Goal: Information Seeking & Learning: Understand process/instructions

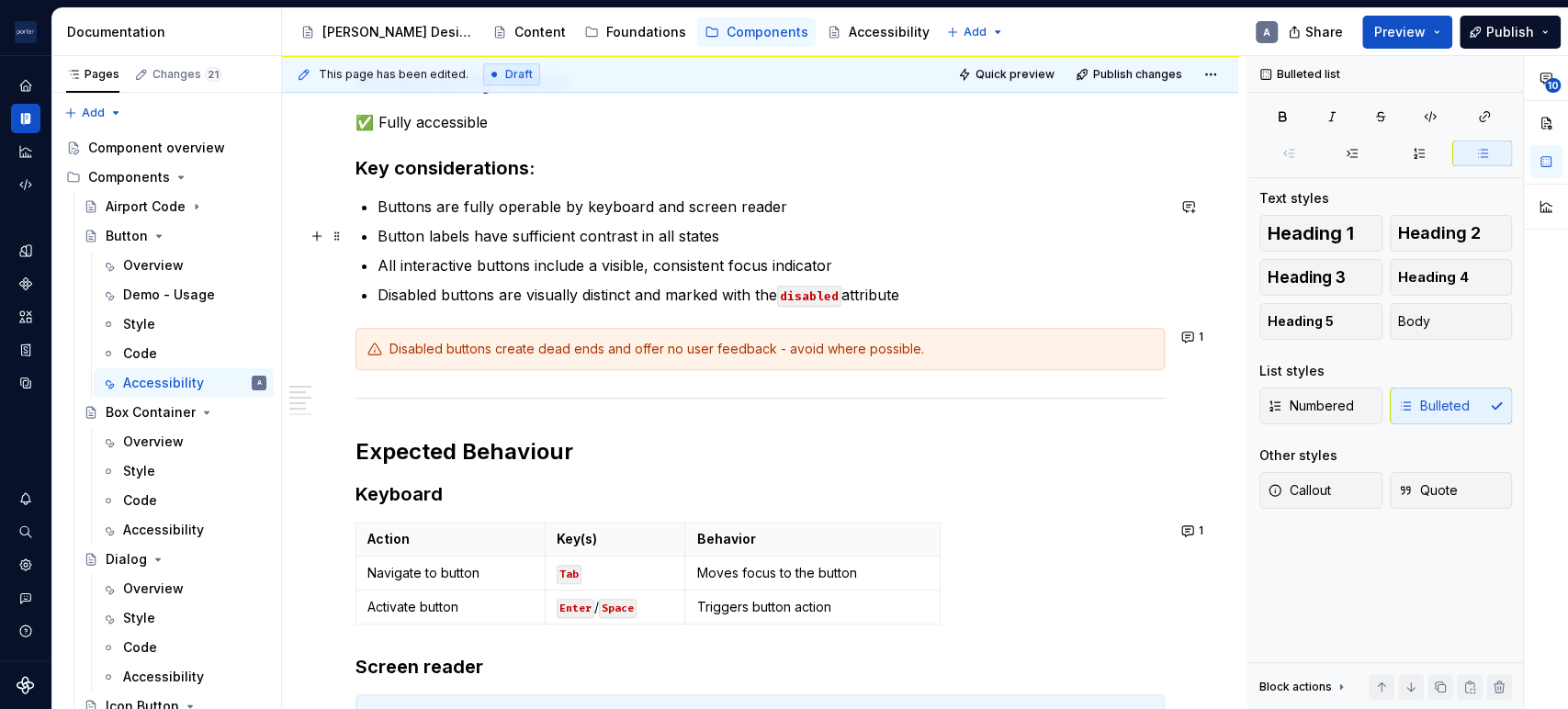
scroll to position [169, 0]
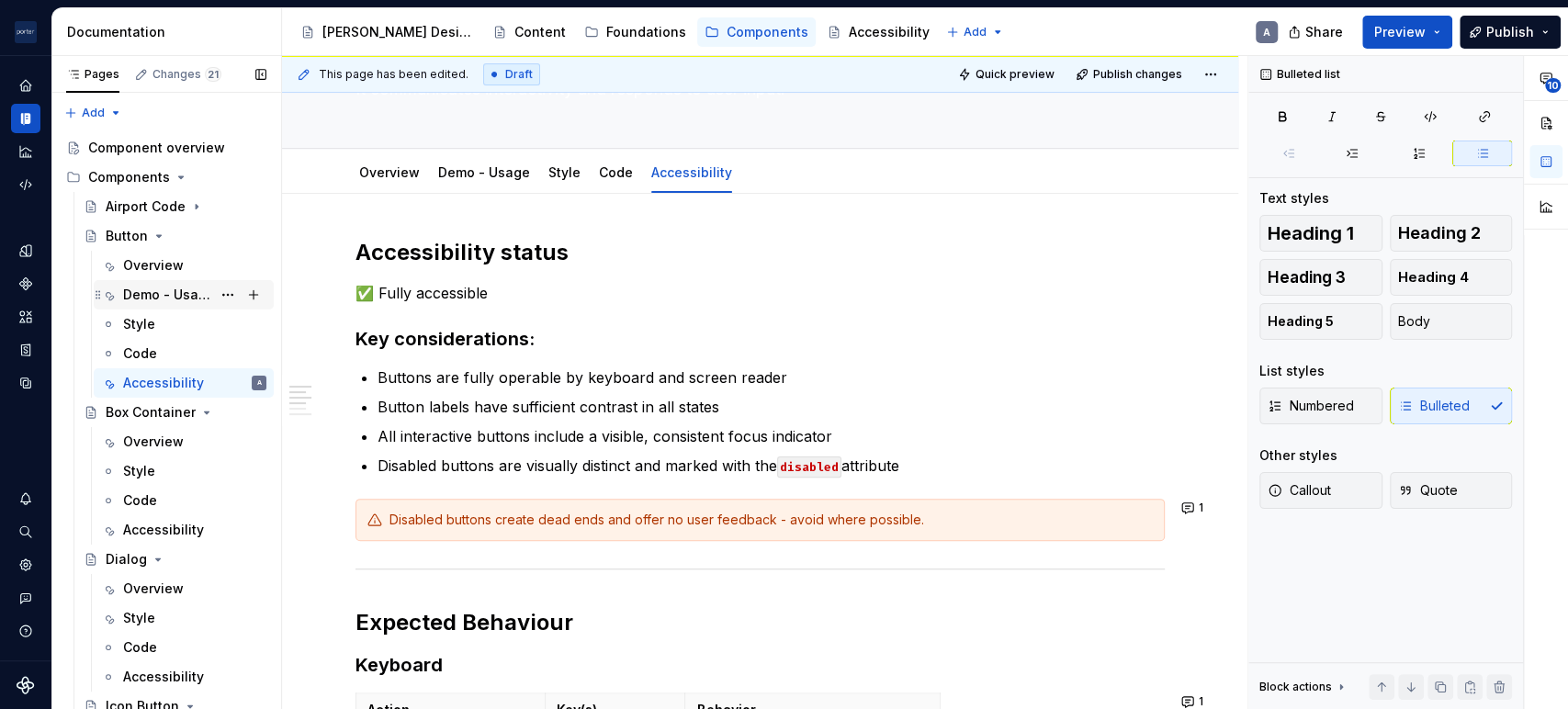
click at [130, 292] on div "Demo - Usage" at bounding box center [166, 294] width 88 height 18
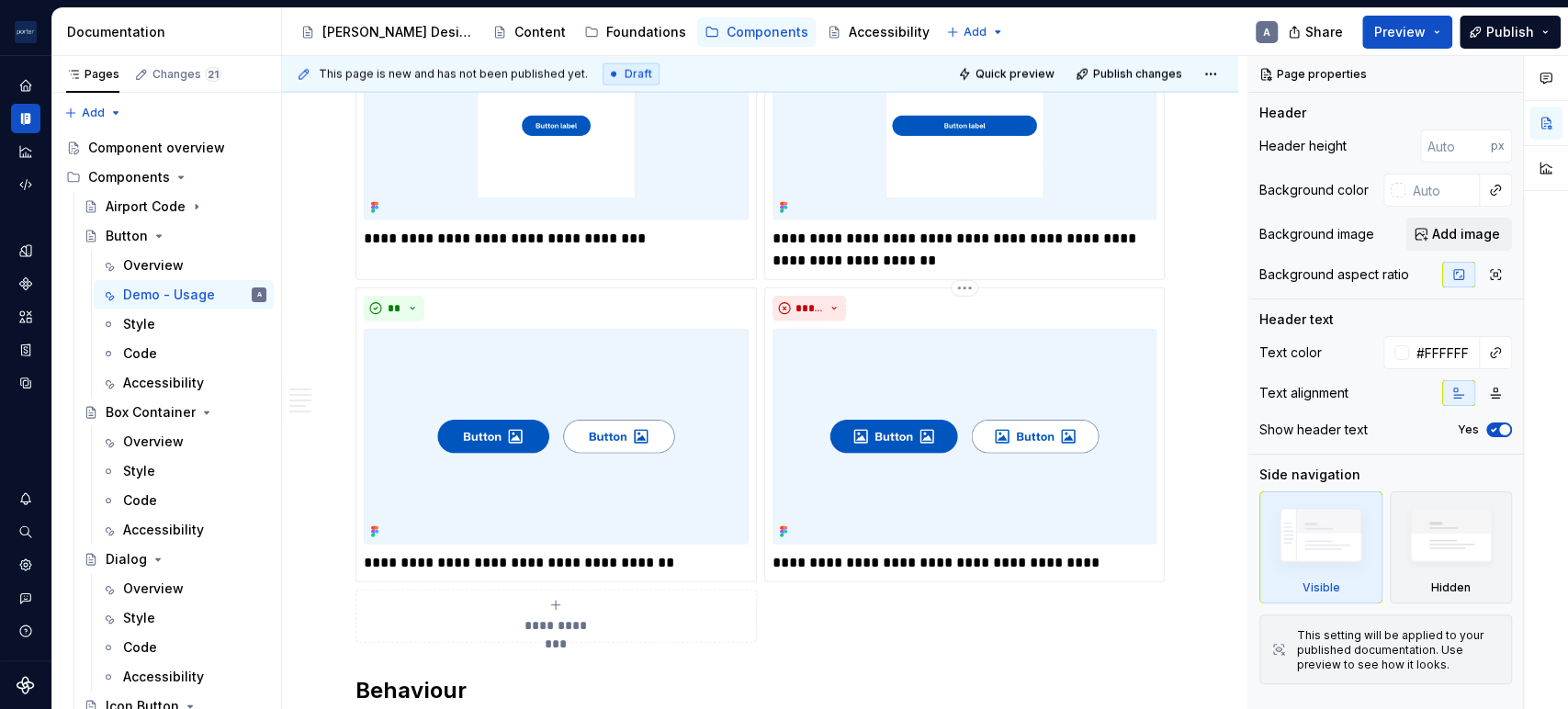
scroll to position [2721, 0]
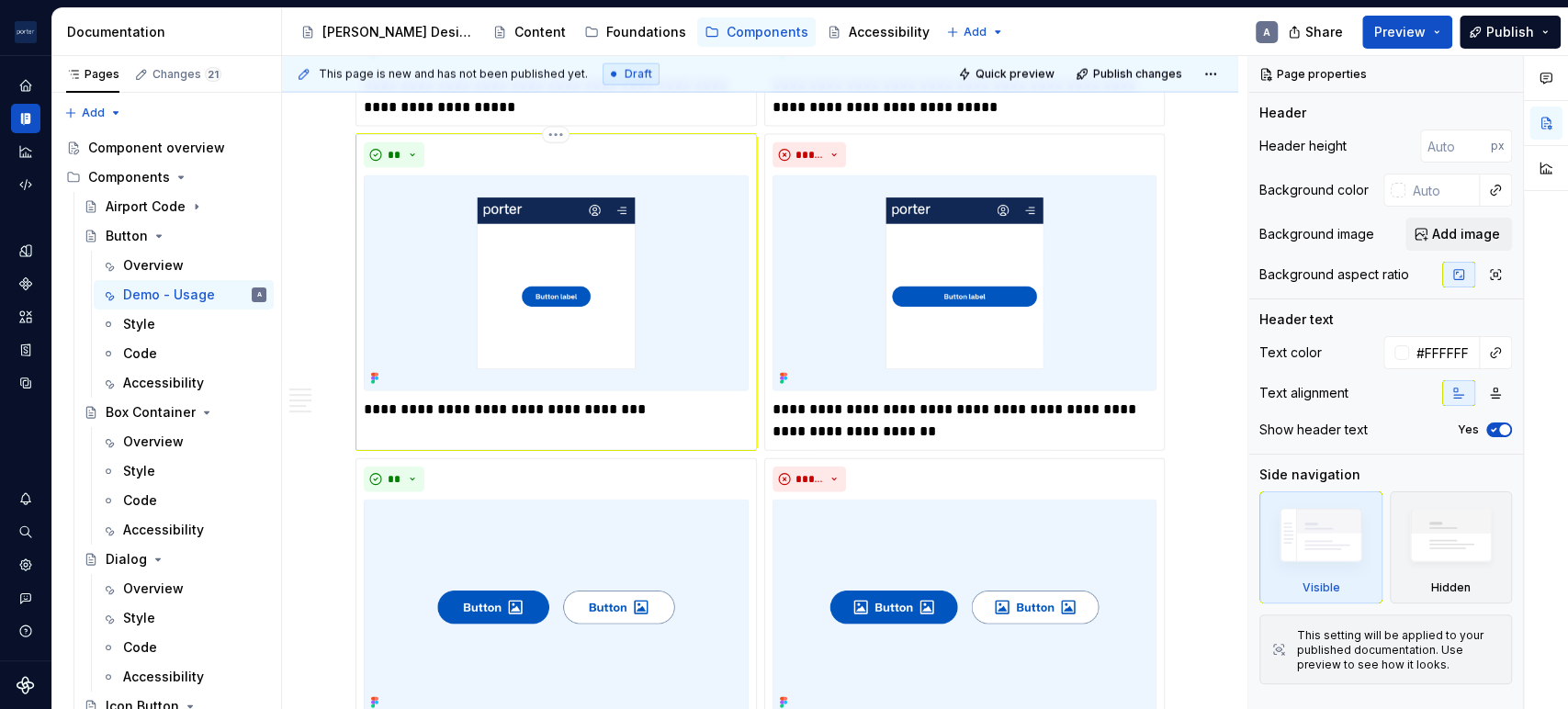
click at [595, 409] on p "**********" at bounding box center [555, 409] width 384 height 22
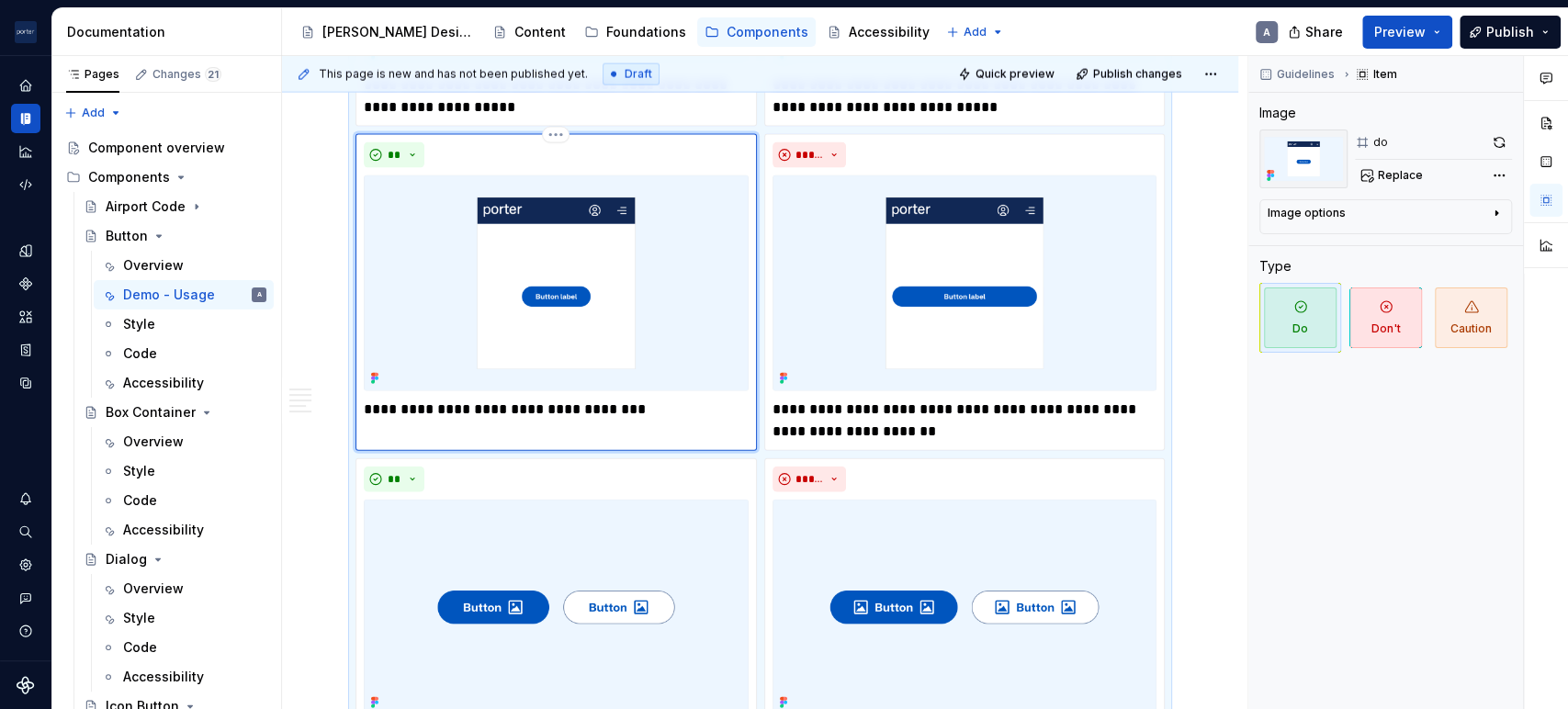
type textarea "*"
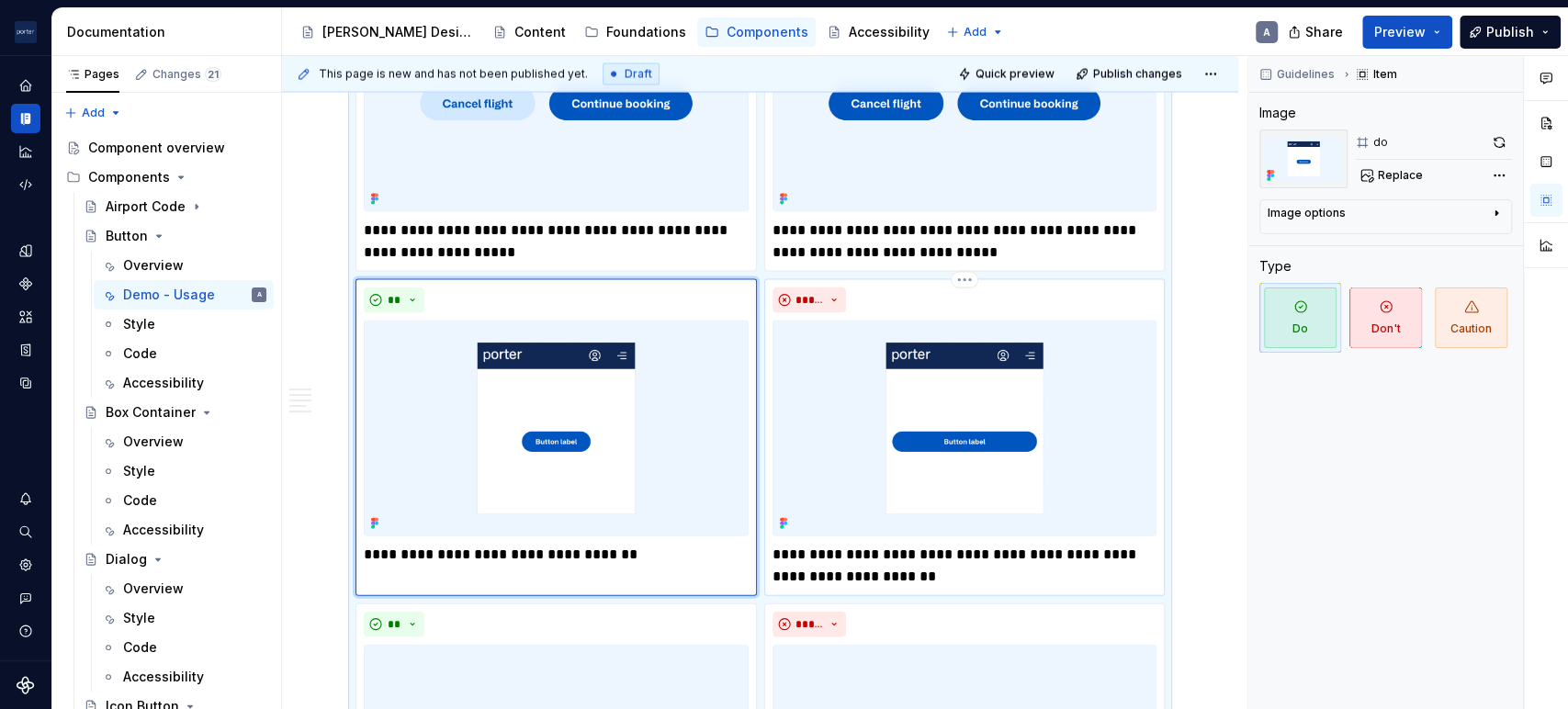
scroll to position [2551, 0]
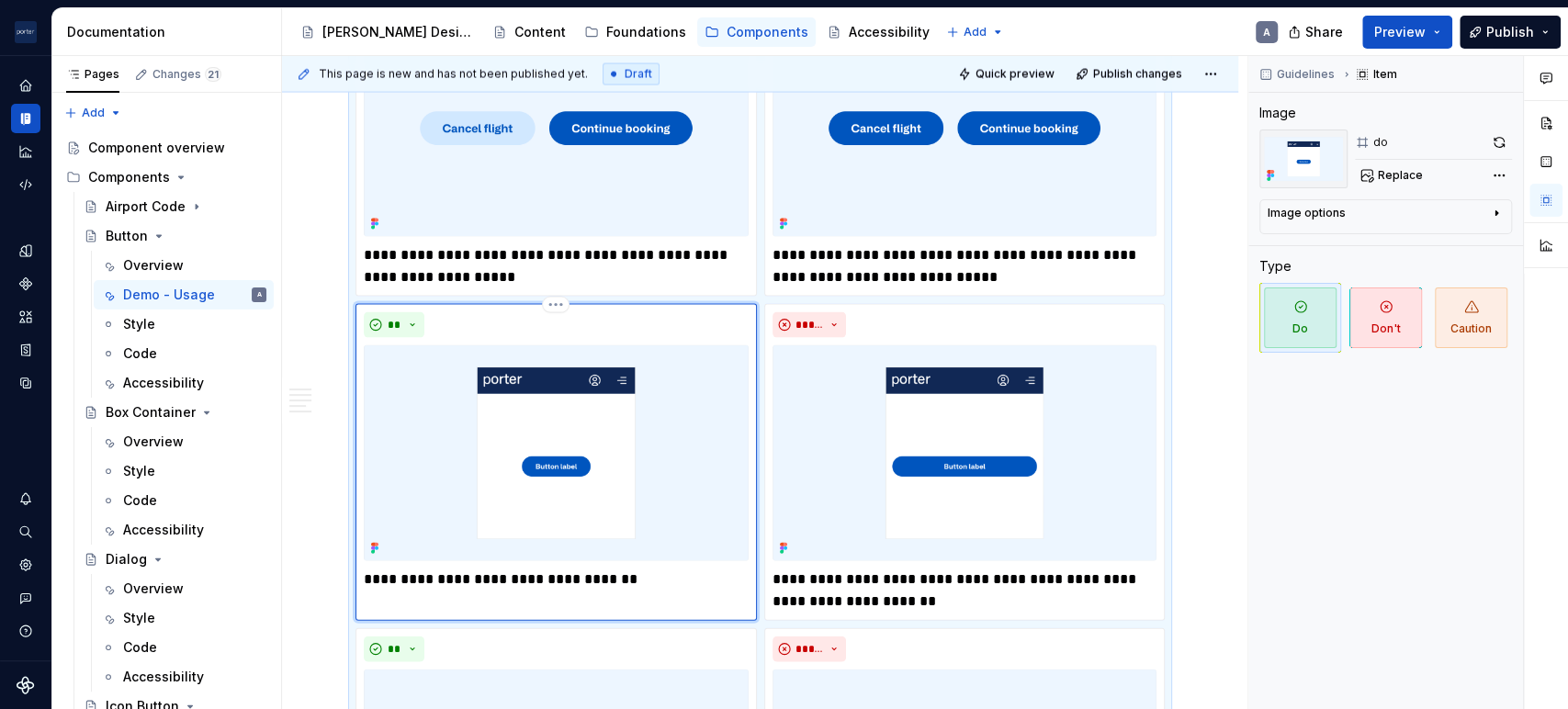
click at [610, 435] on img at bounding box center [556, 453] width 385 height 216
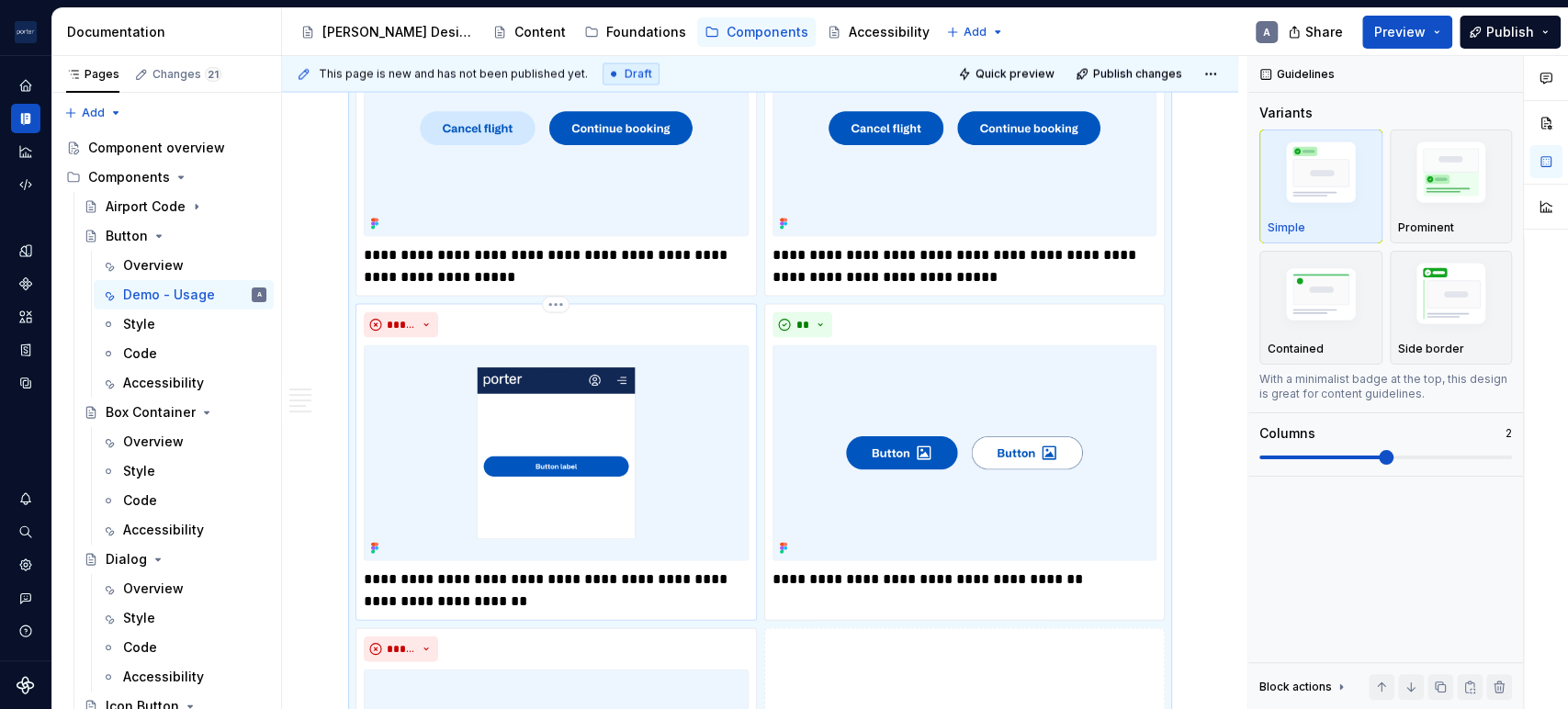
click at [603, 464] on img at bounding box center [556, 453] width 385 height 216
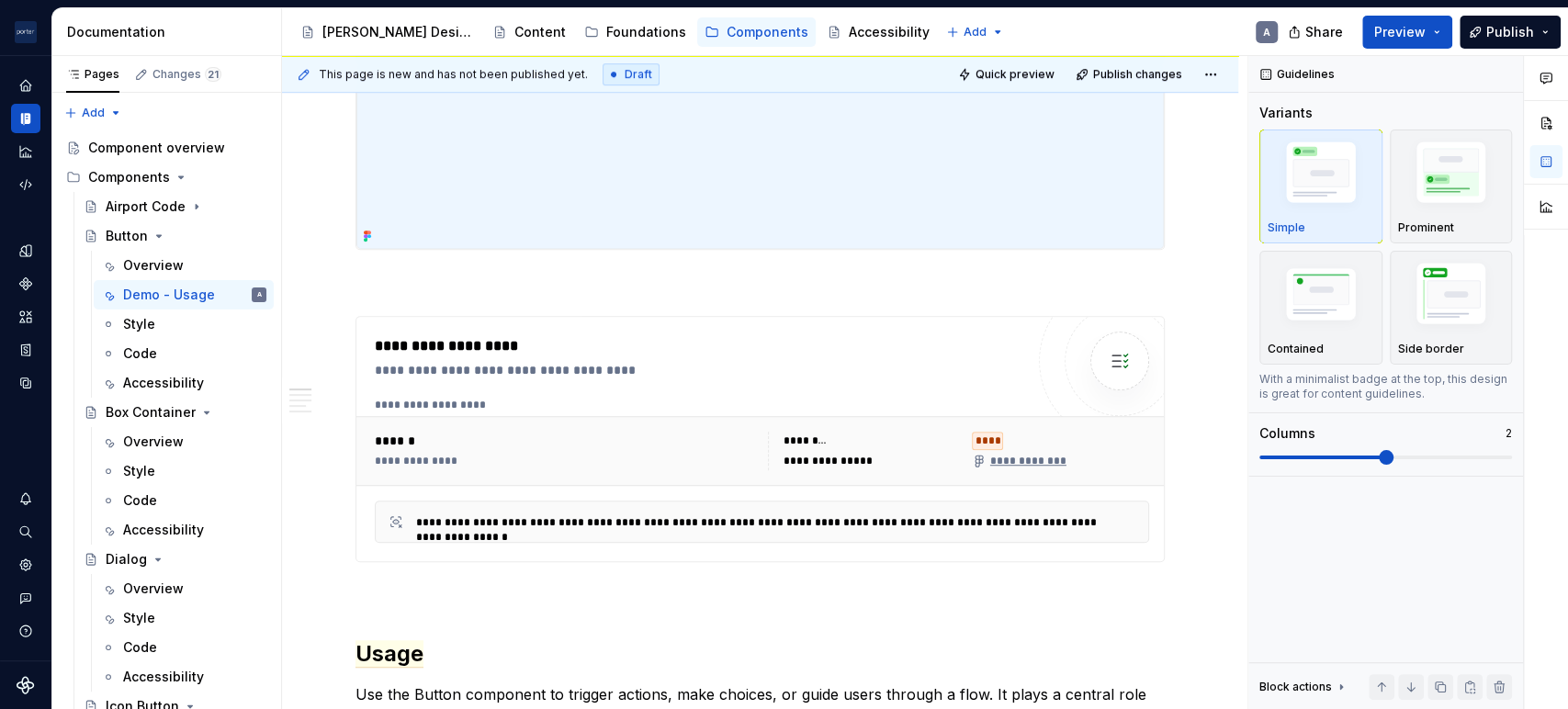
scroll to position [680, 0]
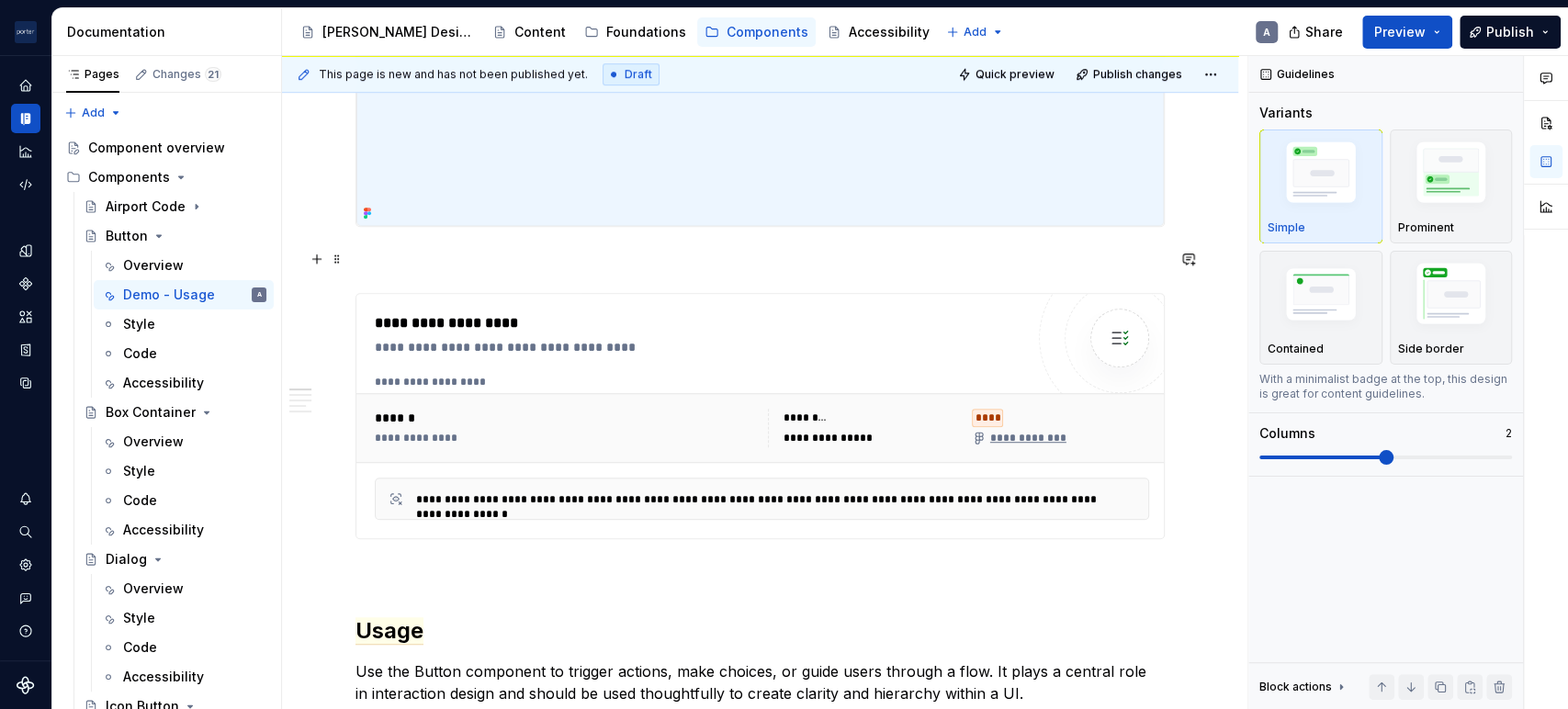
click at [502, 254] on p at bounding box center [760, 259] width 810 height 22
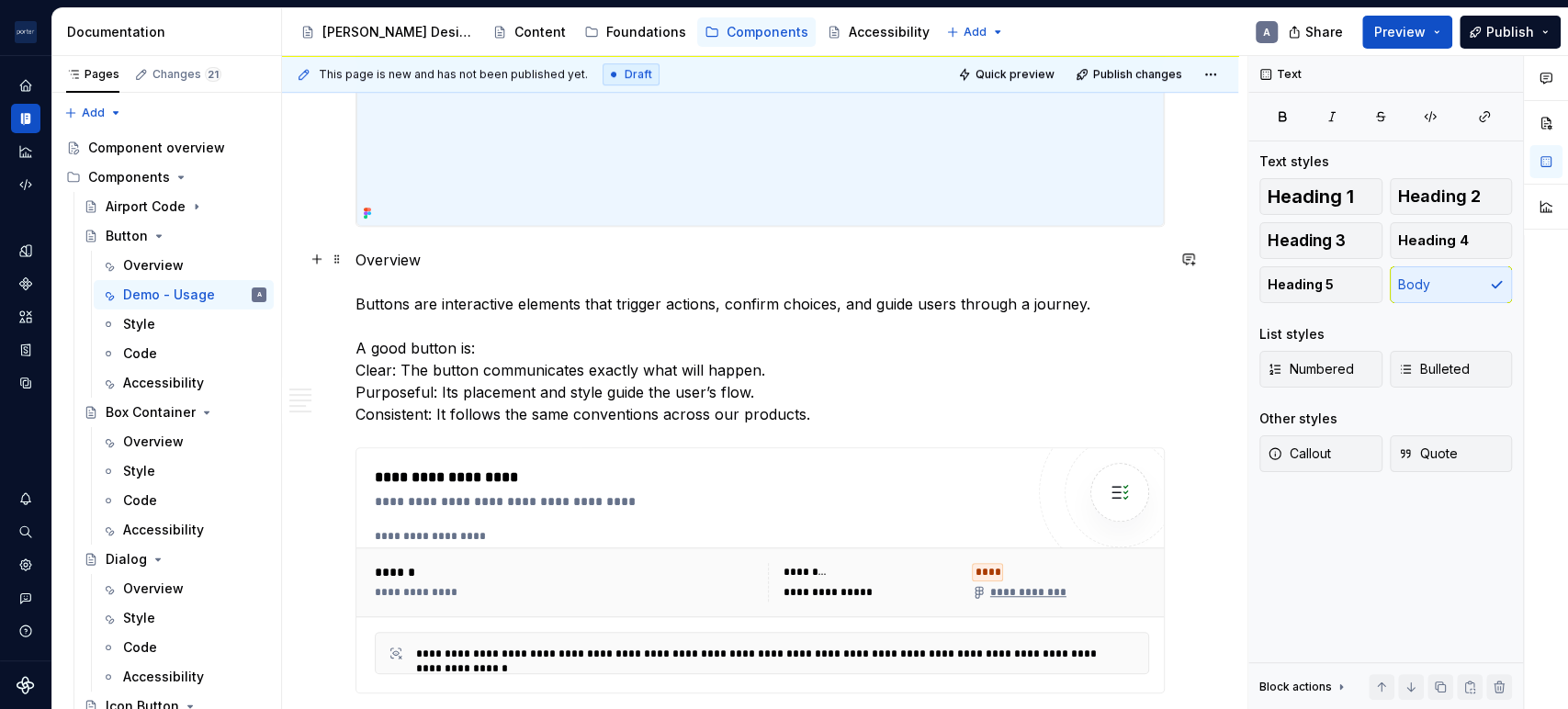
click at [445, 260] on p "Overview Buttons are interactive elements that trigger actions, confirm choices…" at bounding box center [760, 337] width 810 height 176
click at [1442, 200] on span "Heading 2" at bounding box center [1438, 196] width 82 height 18
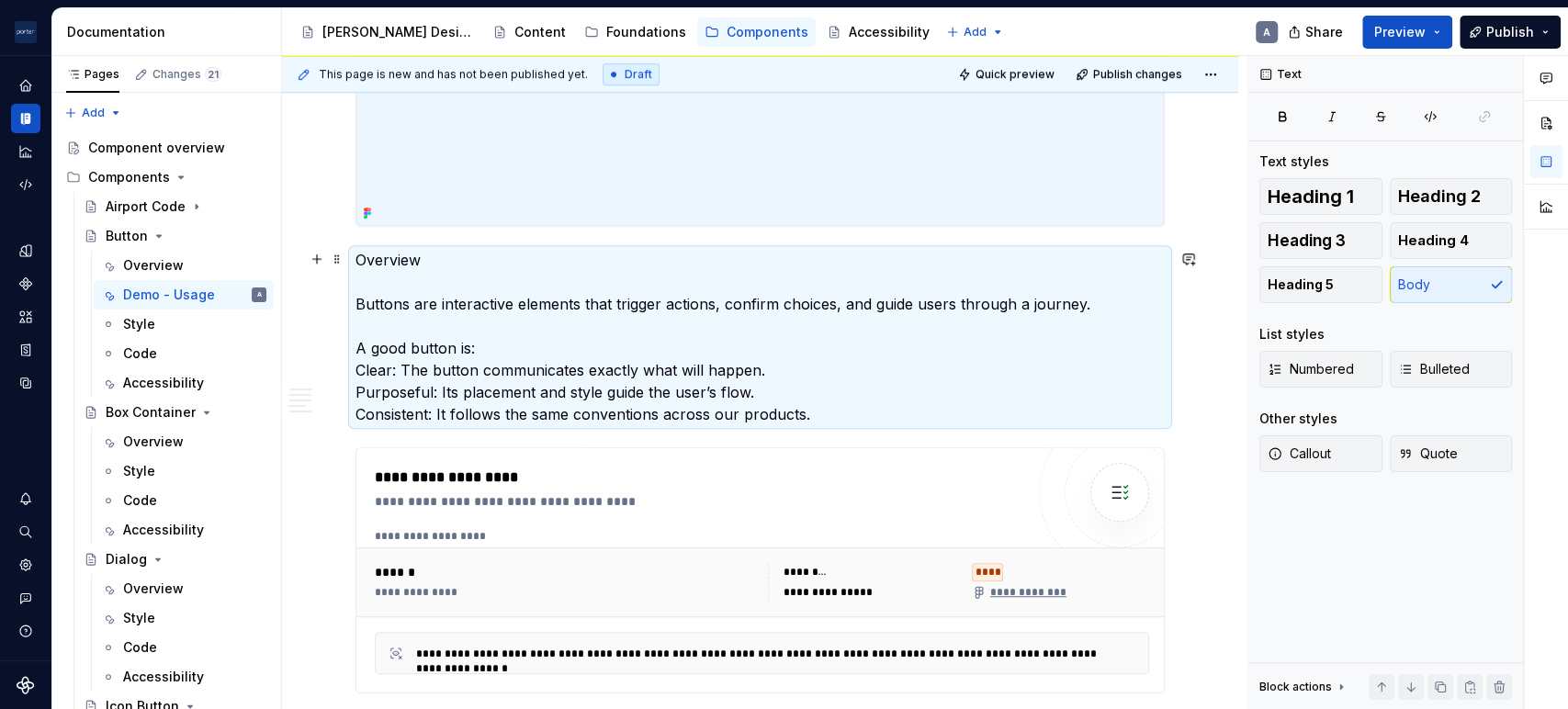
click at [361, 301] on p "Overview Buttons are interactive elements that trigger actions, confirm choices…" at bounding box center [760, 337] width 810 height 176
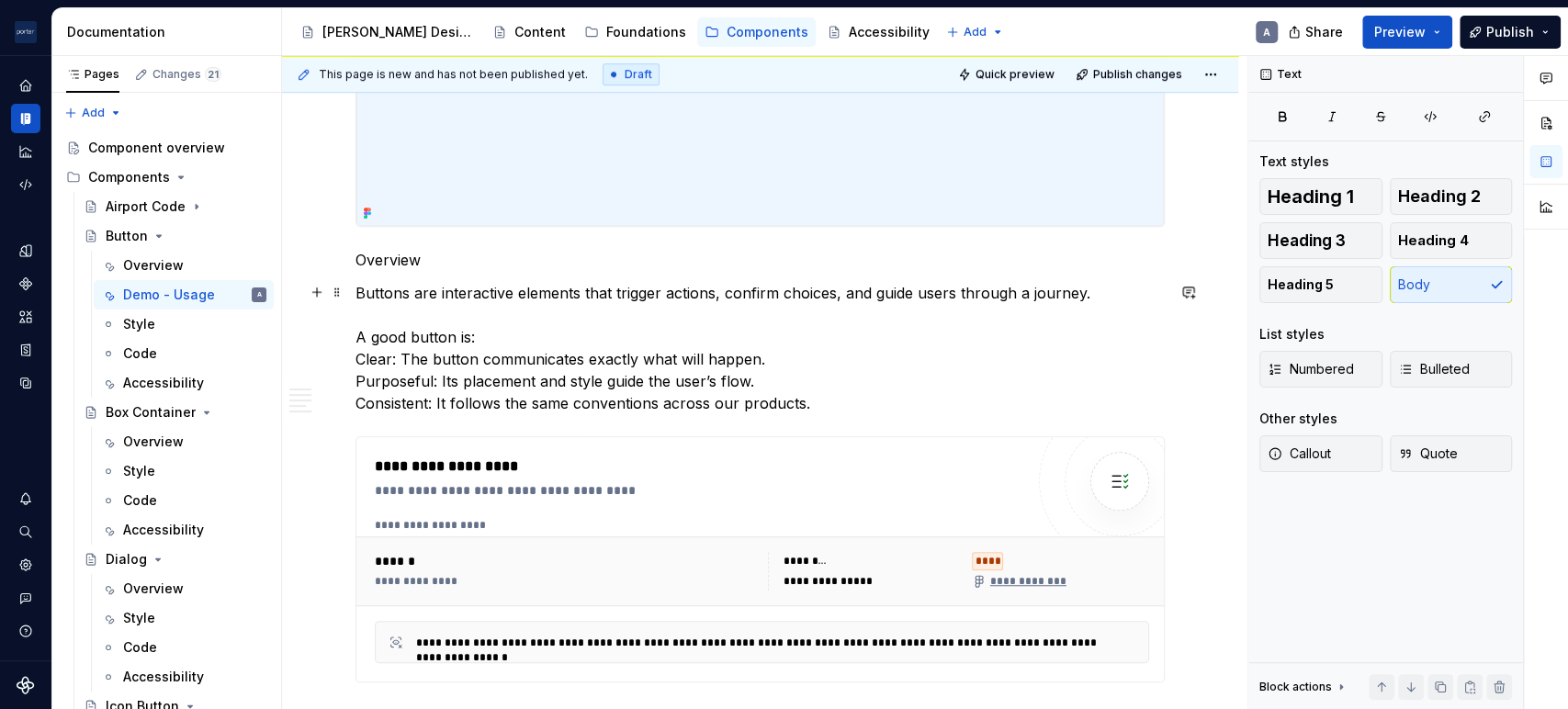
click at [356, 331] on p "Buttons are interactive elements that trigger actions, confirm choices, and gui…" at bounding box center [760, 348] width 810 height 133
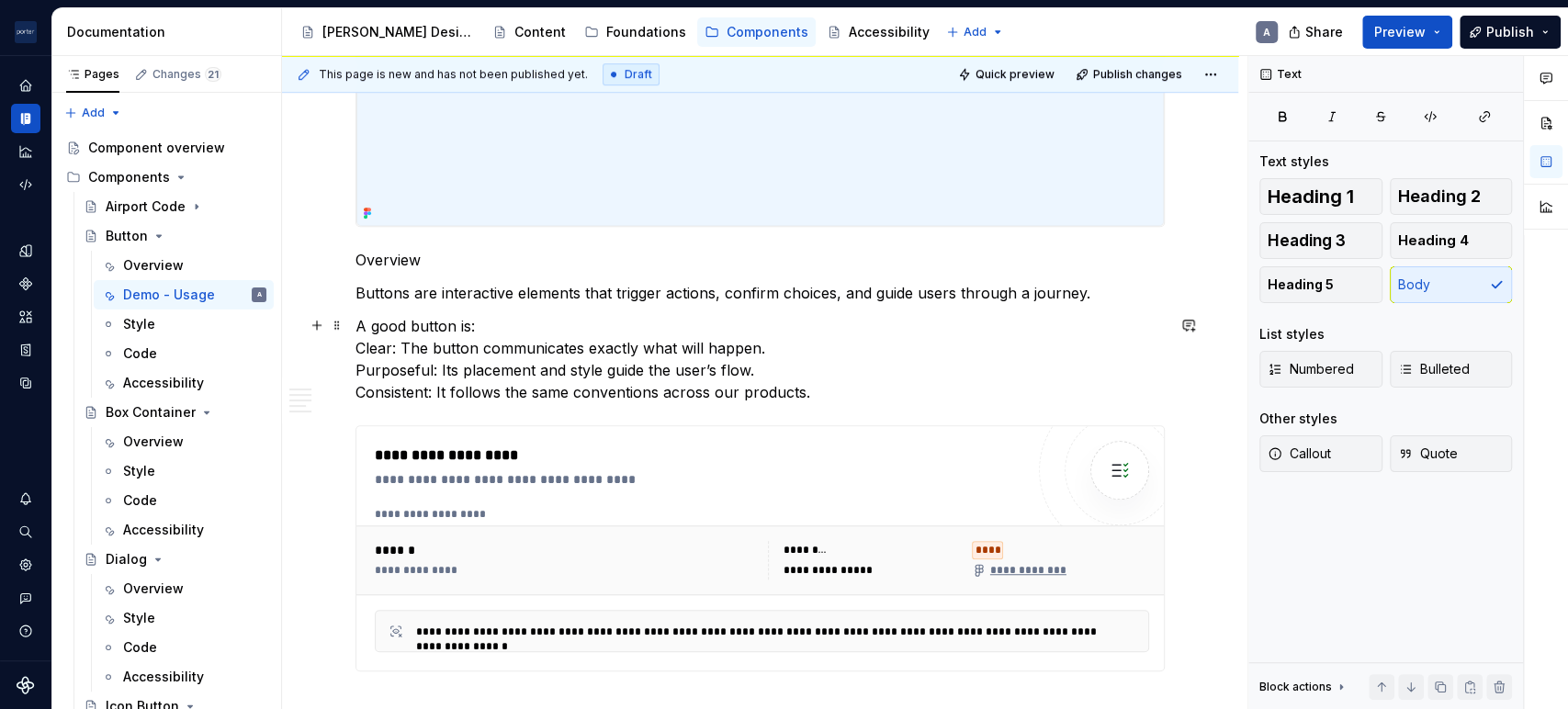
click at [359, 352] on p "A good button is: Clear: The button communicates exactly what will happen. Purp…" at bounding box center [760, 359] width 810 height 88
click at [1480, 380] on button "Bulleted" at bounding box center [1451, 369] width 123 height 37
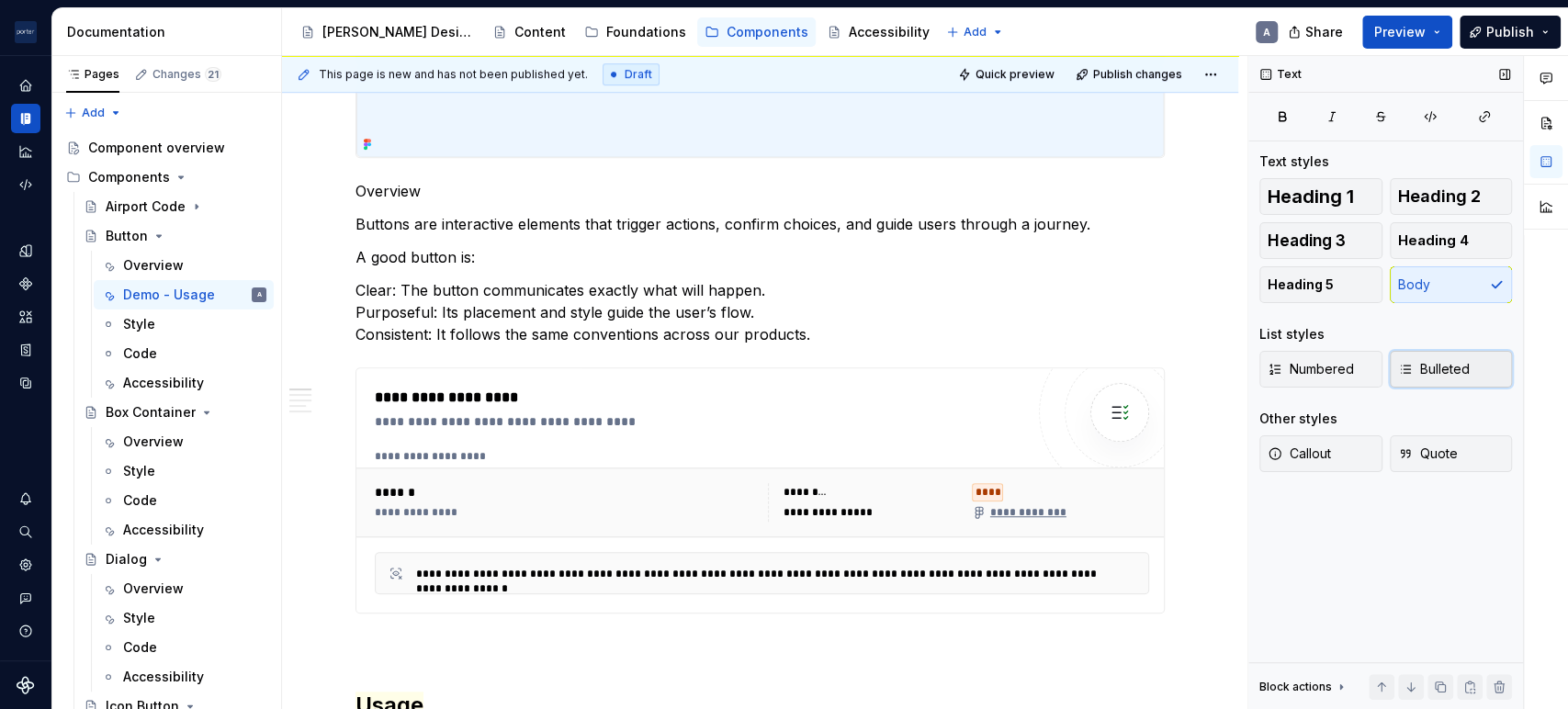
click at [1433, 373] on span "Bulleted" at bounding box center [1434, 369] width 72 height 18
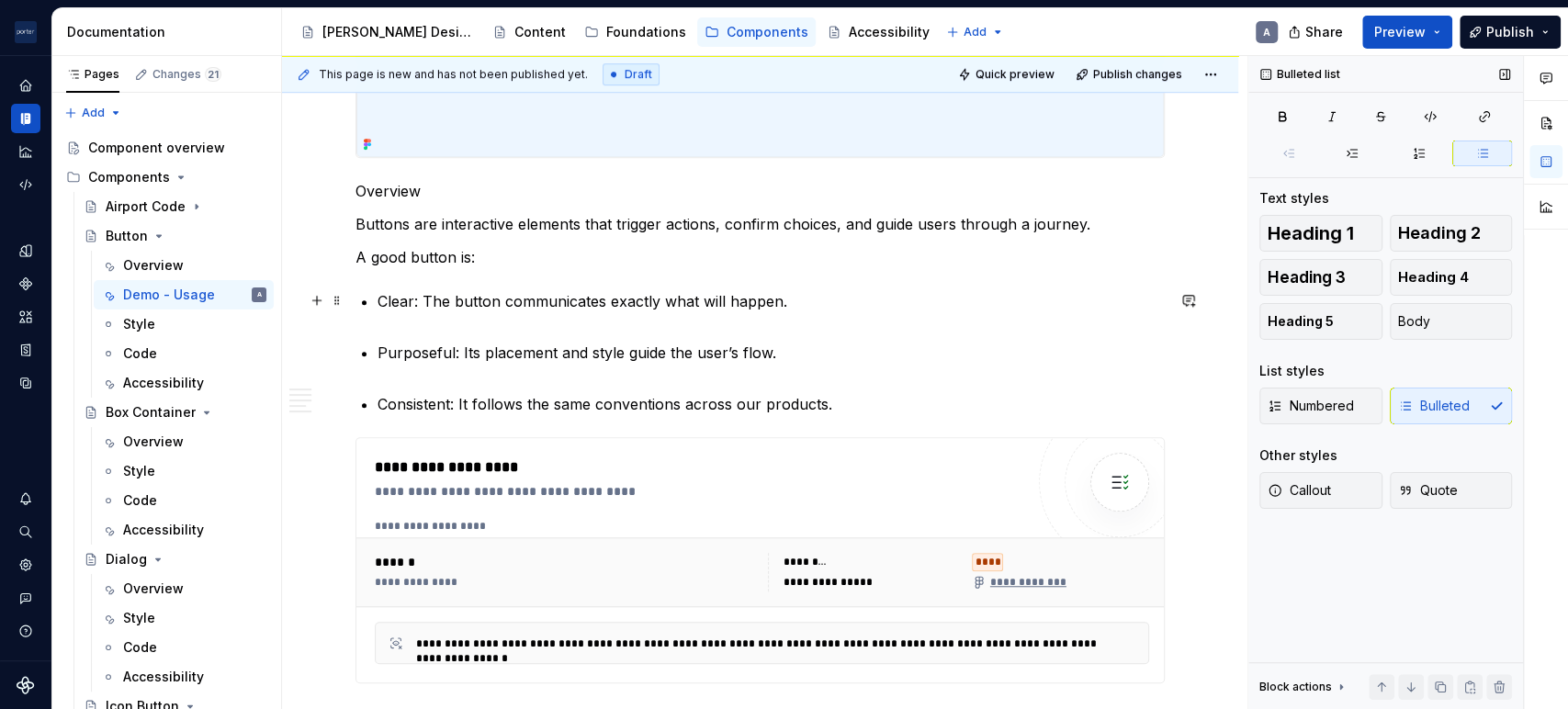
click at [388, 330] on p "Clear: The button communicates exactly what will happen." at bounding box center [771, 312] width 787 height 44
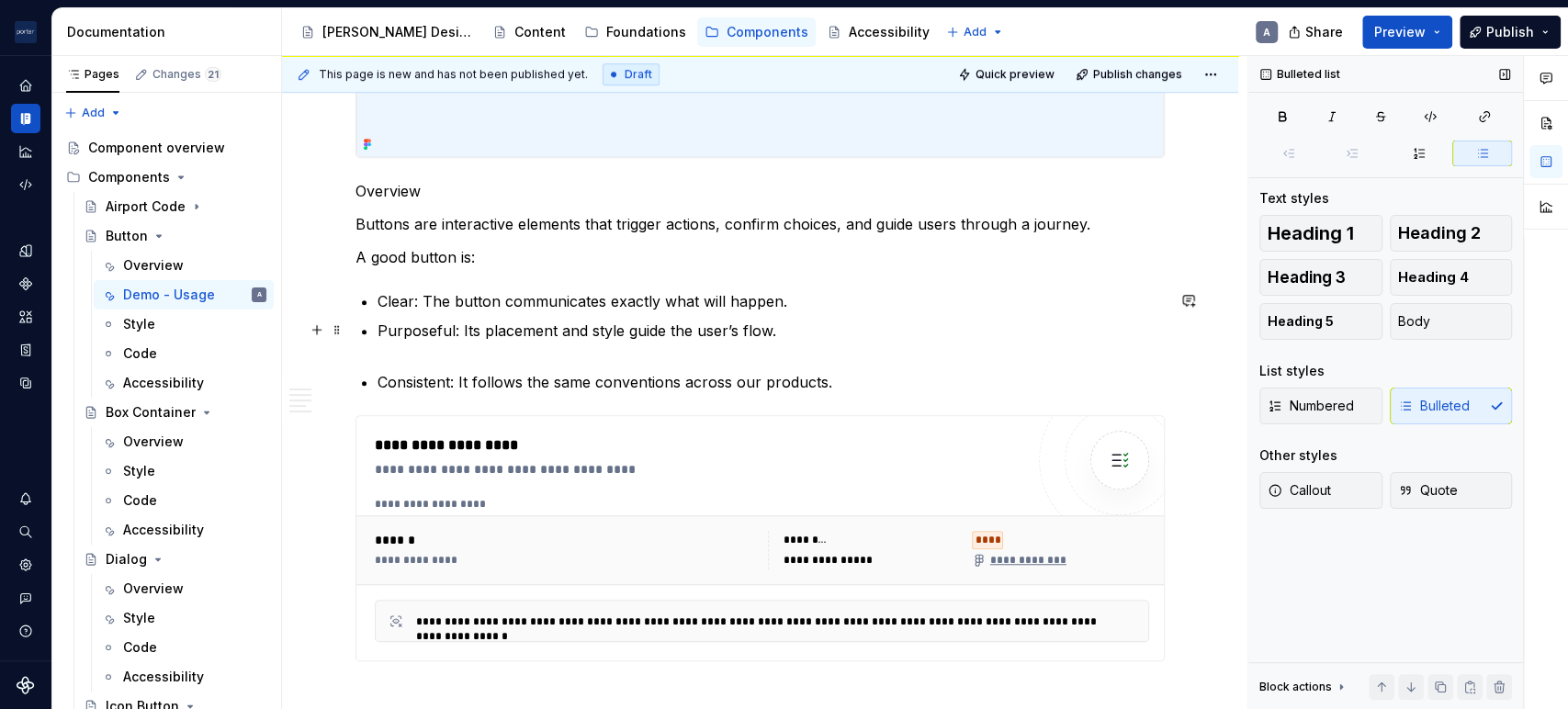
click at [393, 346] on p "Purposeful: Its placement and style guide the user’s flow." at bounding box center [771, 341] width 787 height 44
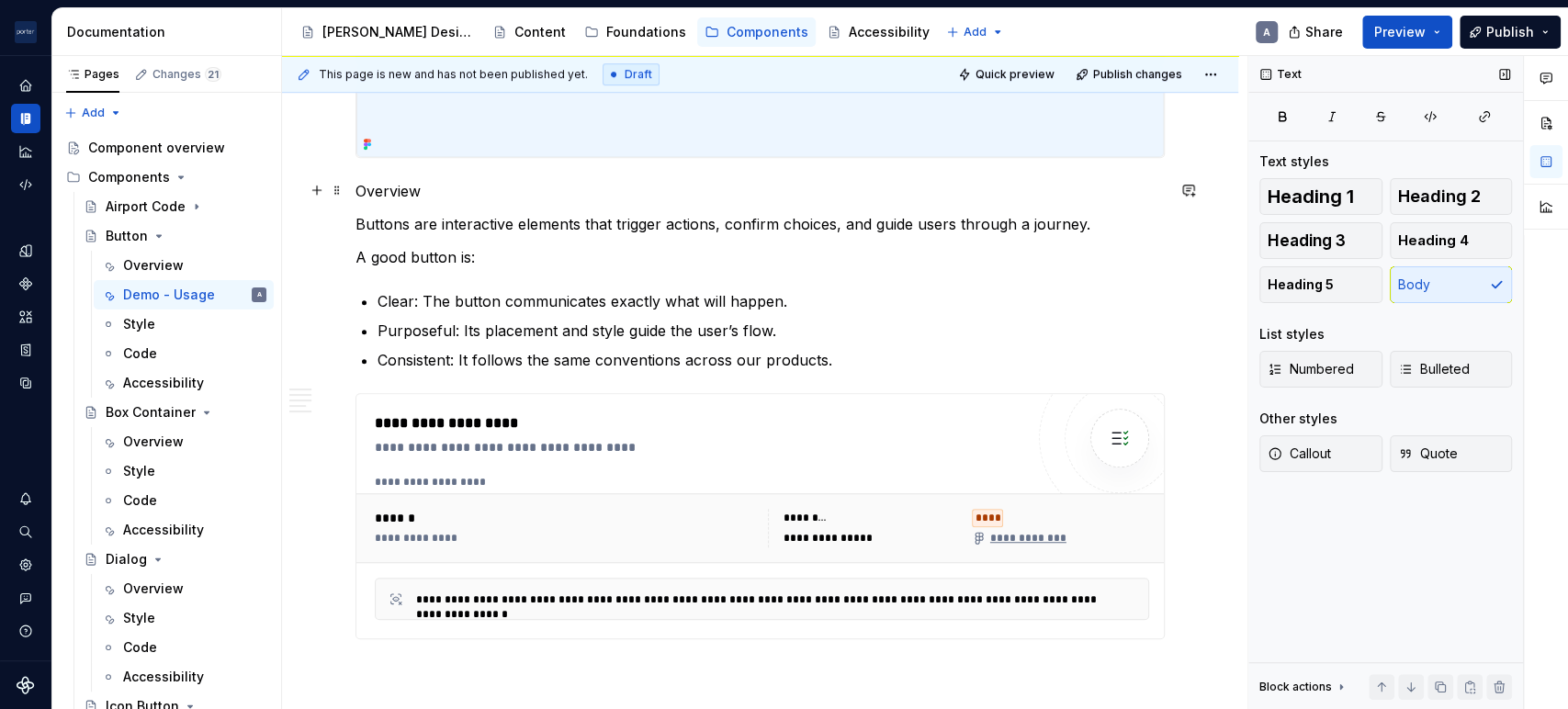
click at [494, 186] on p "Overview" at bounding box center [760, 191] width 810 height 22
click at [1466, 192] on span "Heading 2" at bounding box center [1438, 196] width 82 height 18
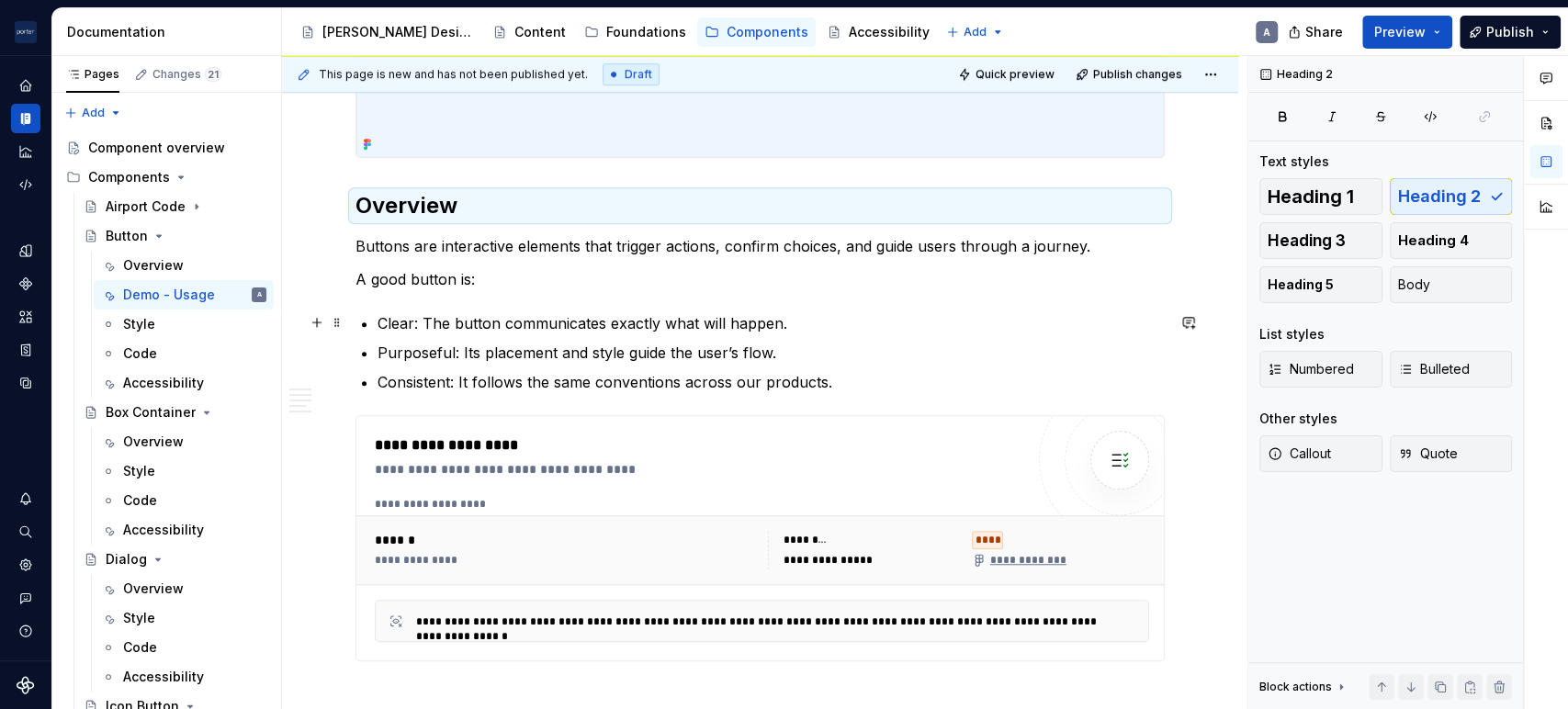
click at [725, 323] on p "Clear: The button communicates exactly what will happen." at bounding box center [771, 323] width 787 height 22
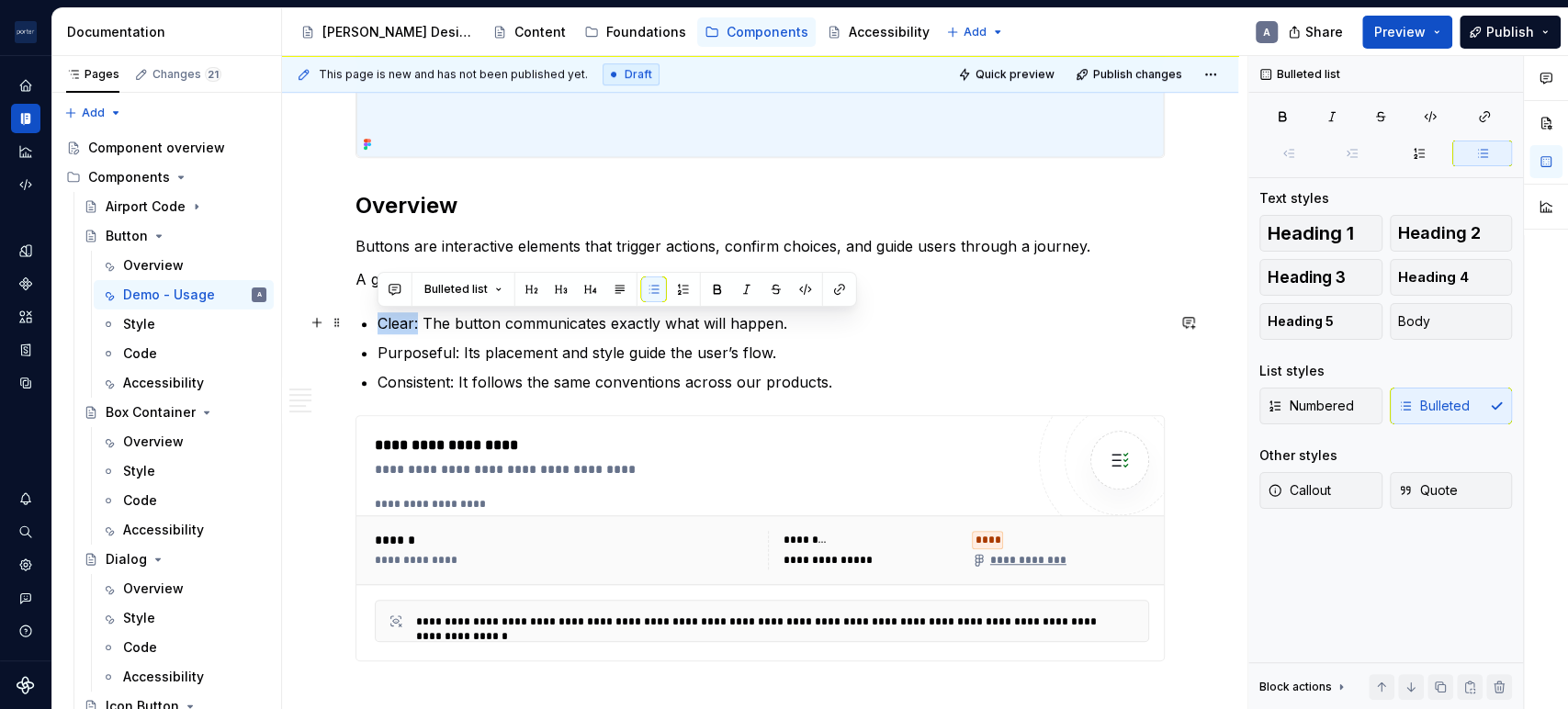
drag, startPoint x: 419, startPoint y: 328, endPoint x: 371, endPoint y: 326, distance: 48.0
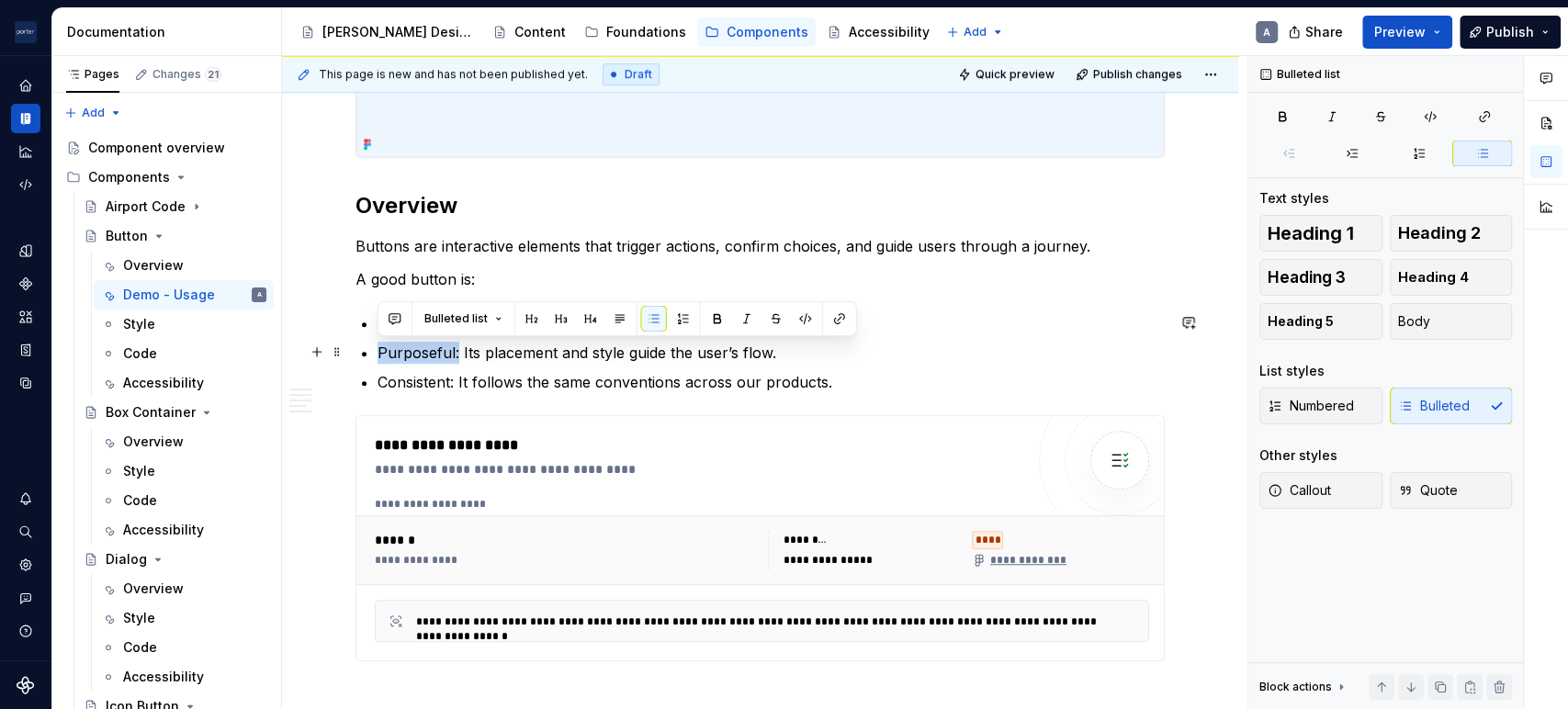
drag, startPoint x: 459, startPoint y: 356, endPoint x: 353, endPoint y: 356, distance: 106.0
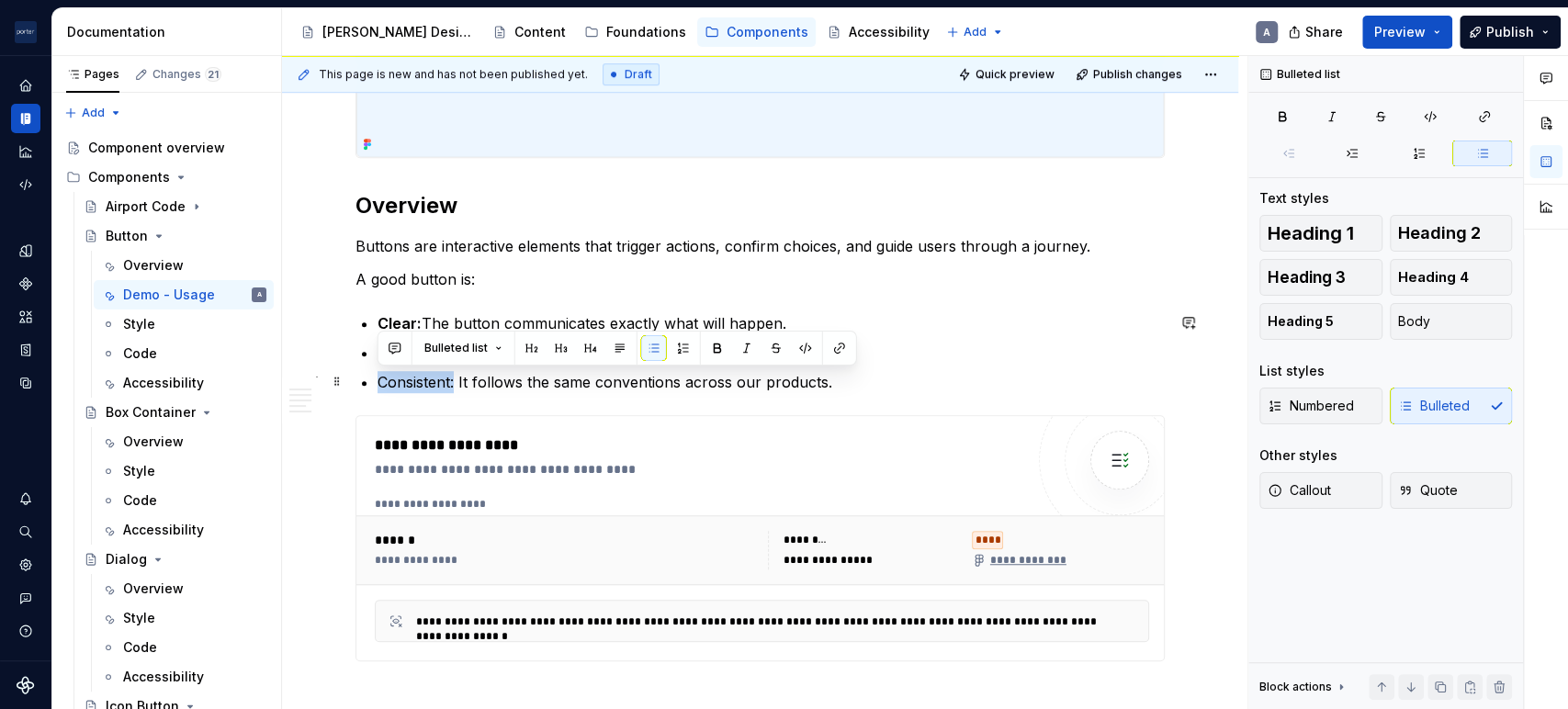
drag, startPoint x: 456, startPoint y: 380, endPoint x: 375, endPoint y: 381, distance: 81.0
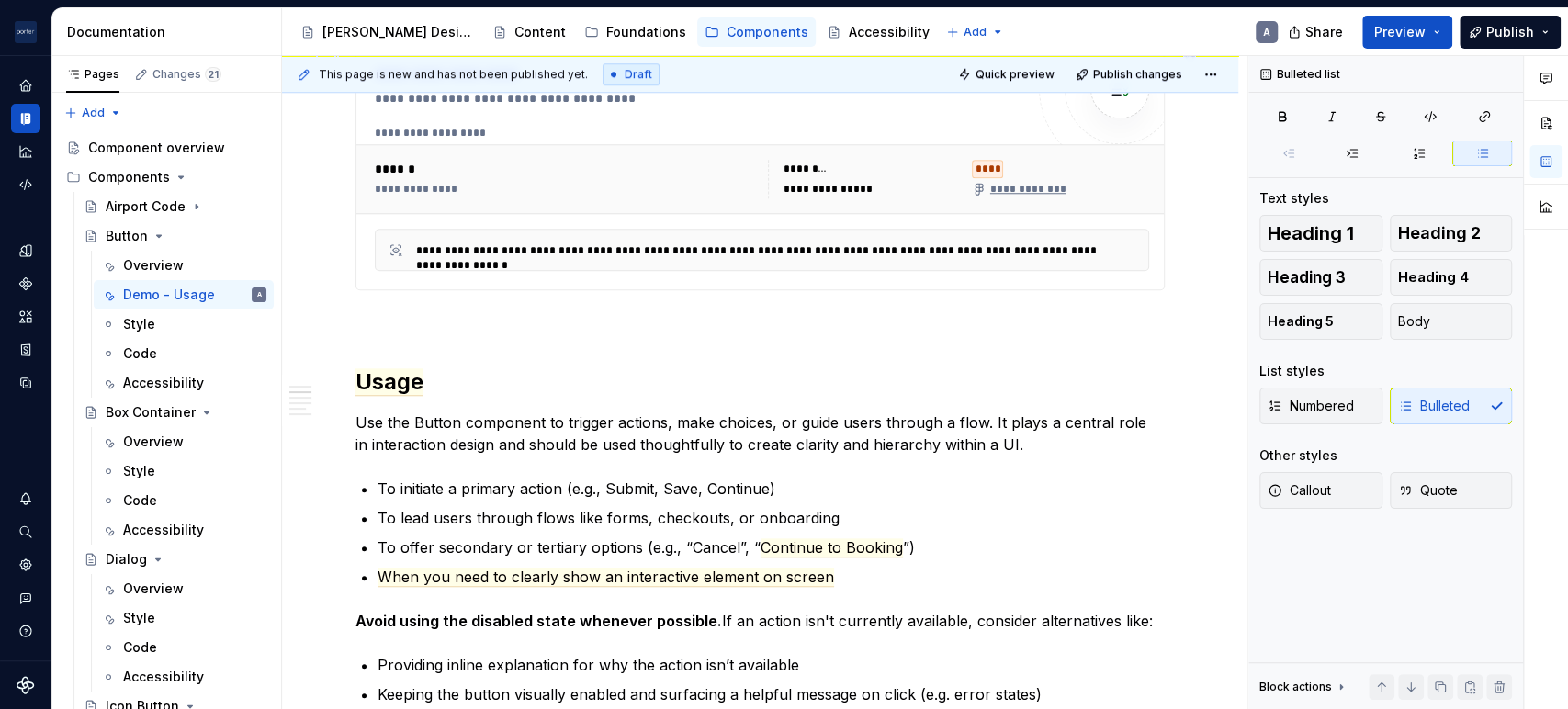
scroll to position [1088, 0]
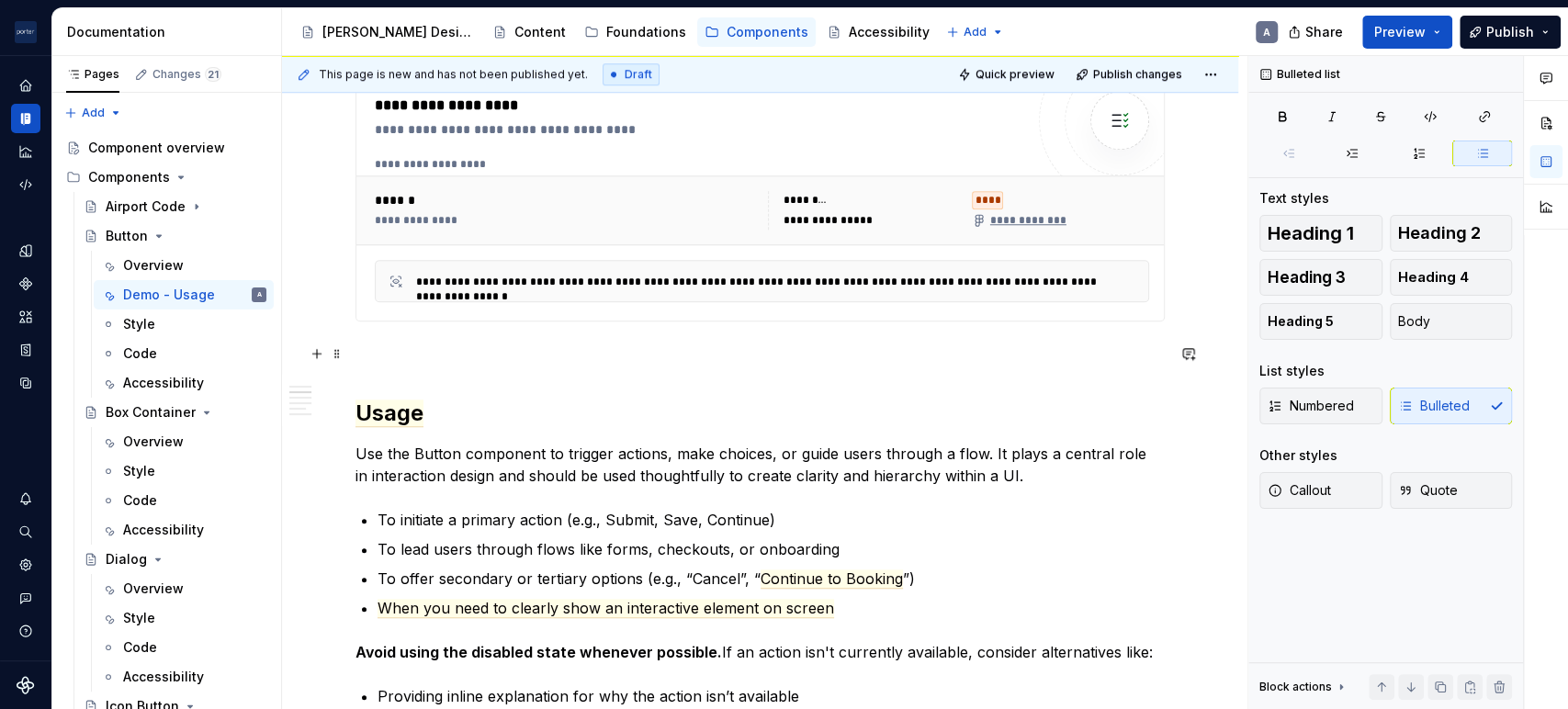
click at [345, 383] on div "**********" at bounding box center [765, 383] width 965 height 654
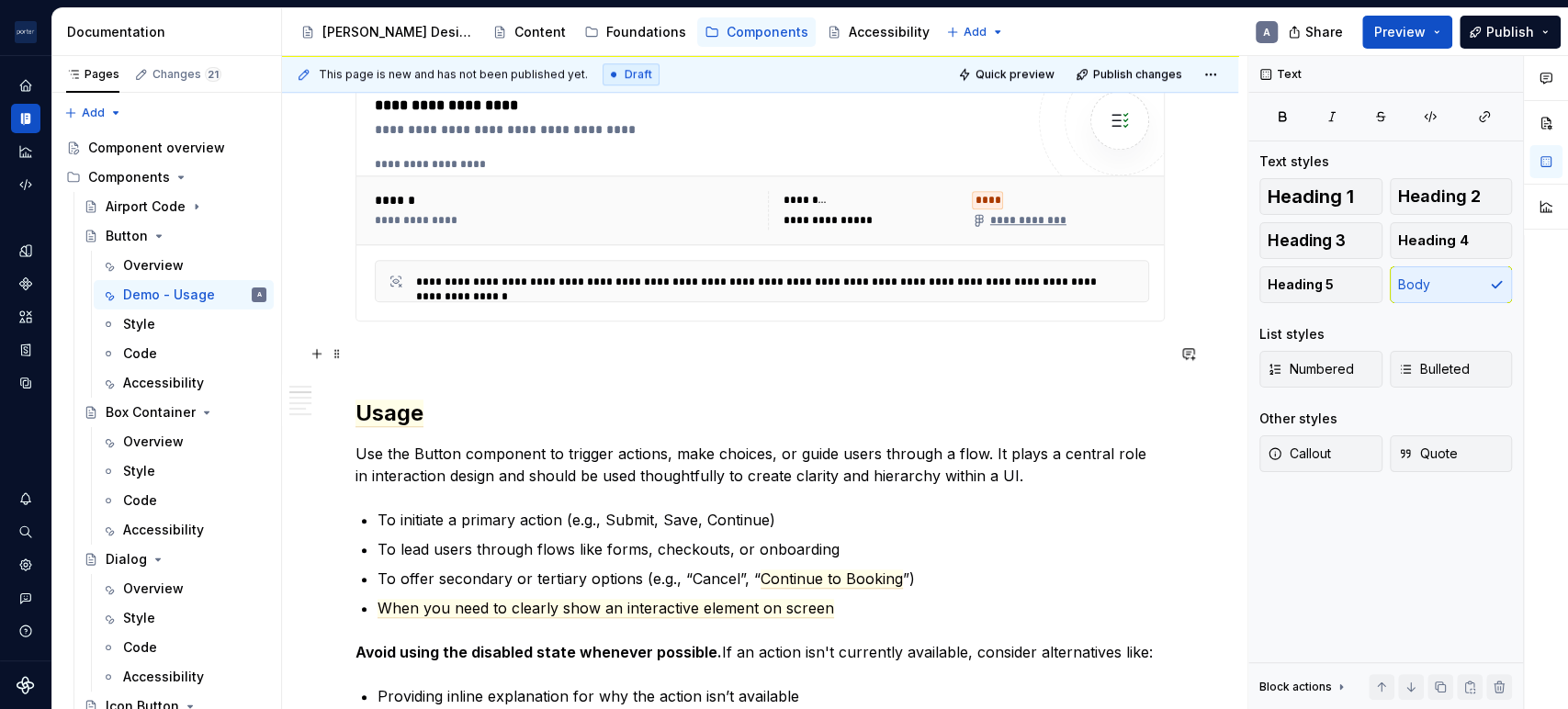
click at [368, 349] on p at bounding box center [760, 354] width 810 height 22
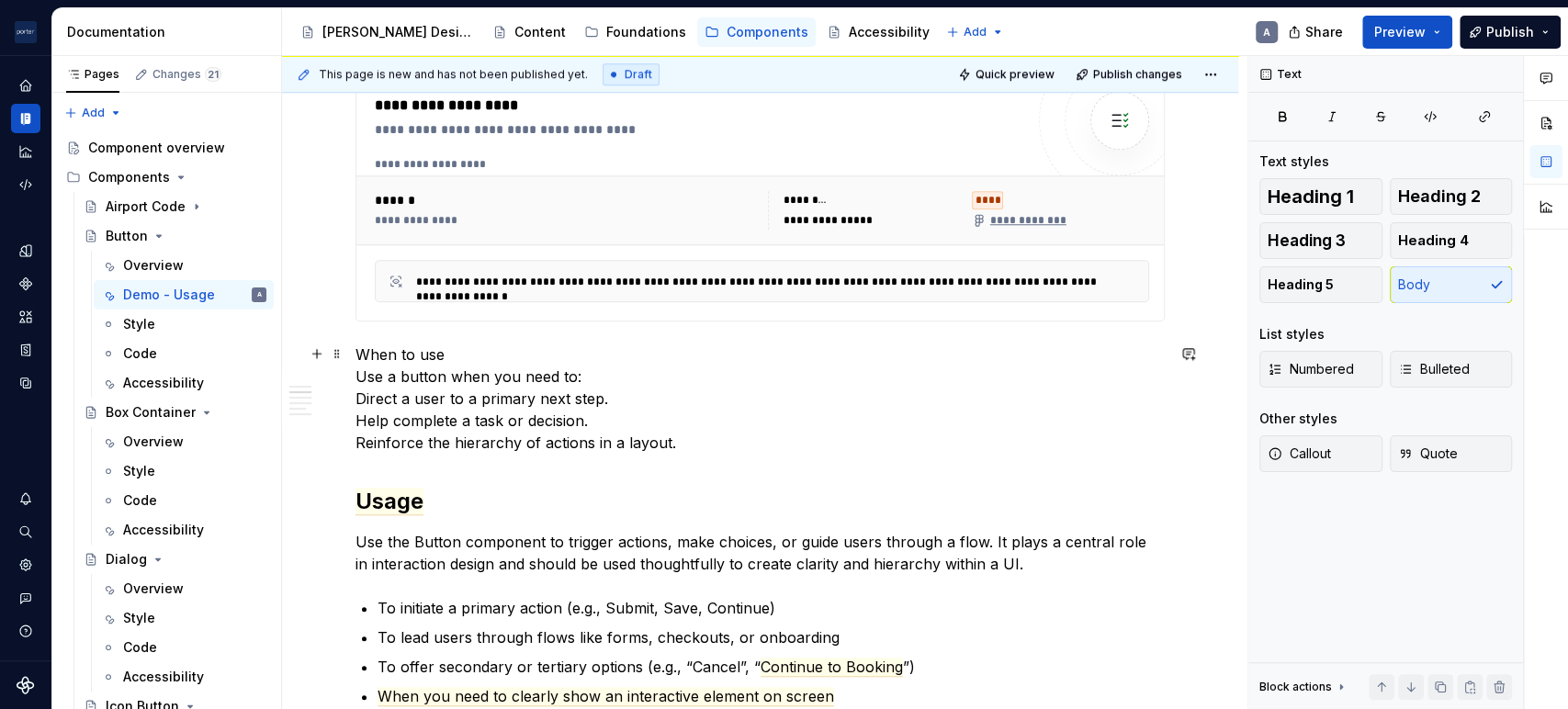
click at [452, 354] on p "When to use Use a button when you need to: Direct a user to a primary next step…" at bounding box center [760, 399] width 810 height 110
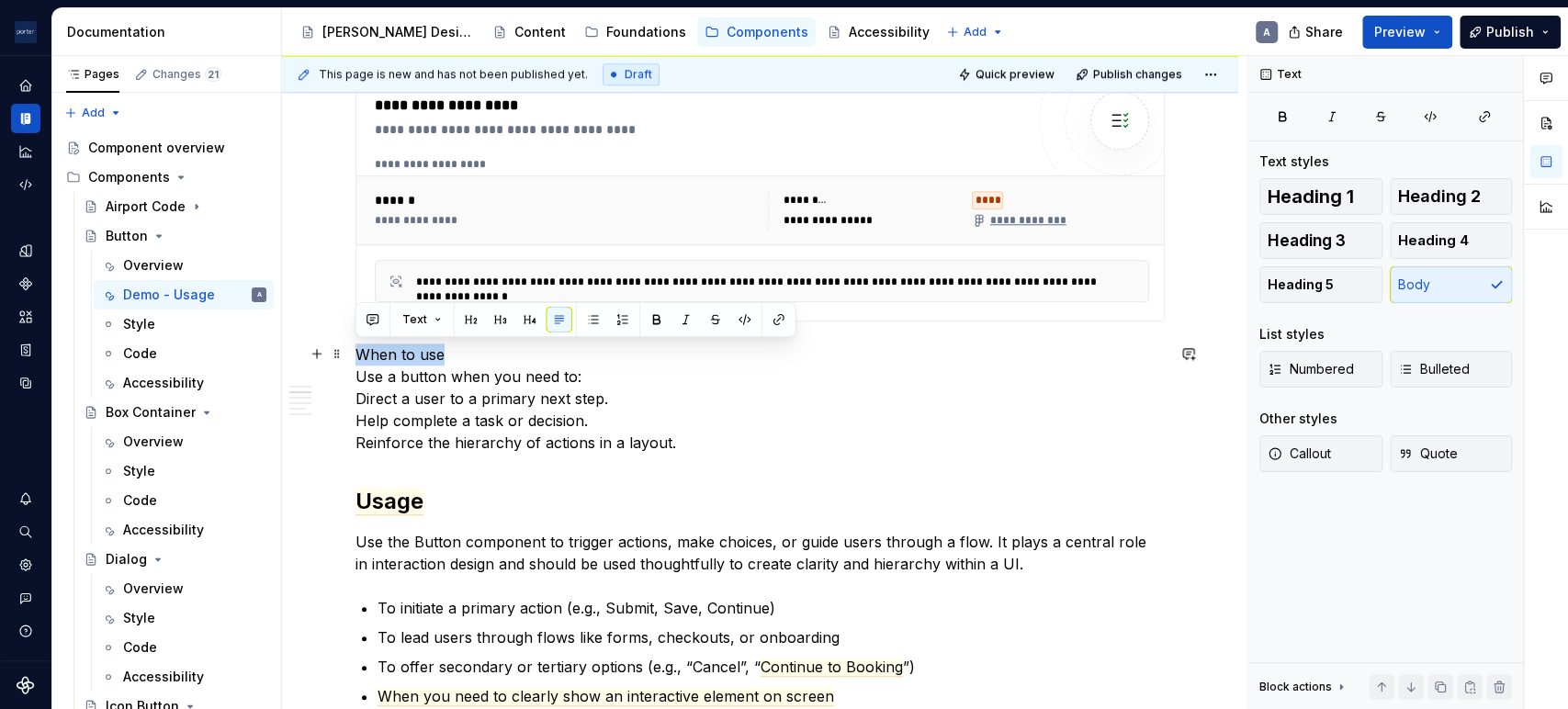
drag, startPoint x: 452, startPoint y: 354, endPoint x: 356, endPoint y: 356, distance: 96.0
click at [356, 356] on p "When to use Use a button when you need to: Direct a user to a primary next step…" at bounding box center [760, 399] width 810 height 110
click at [812, 398] on p "When to use Use a button when you need to: Direct a user to a primary next step…" at bounding box center [760, 399] width 810 height 110
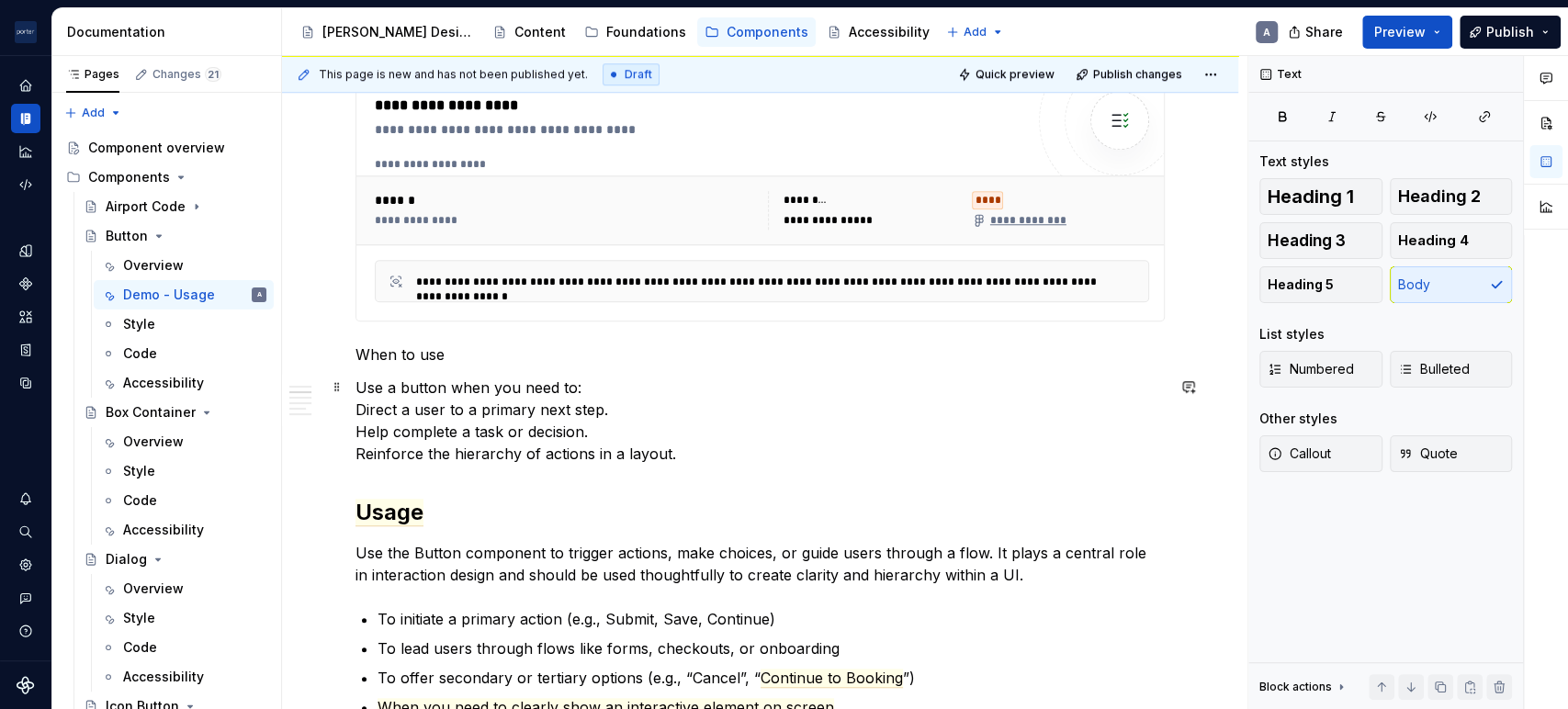
click at [358, 403] on p "Use a button when you need to: Direct a user to a primary next step. Help compl…" at bounding box center [760, 420] width 810 height 88
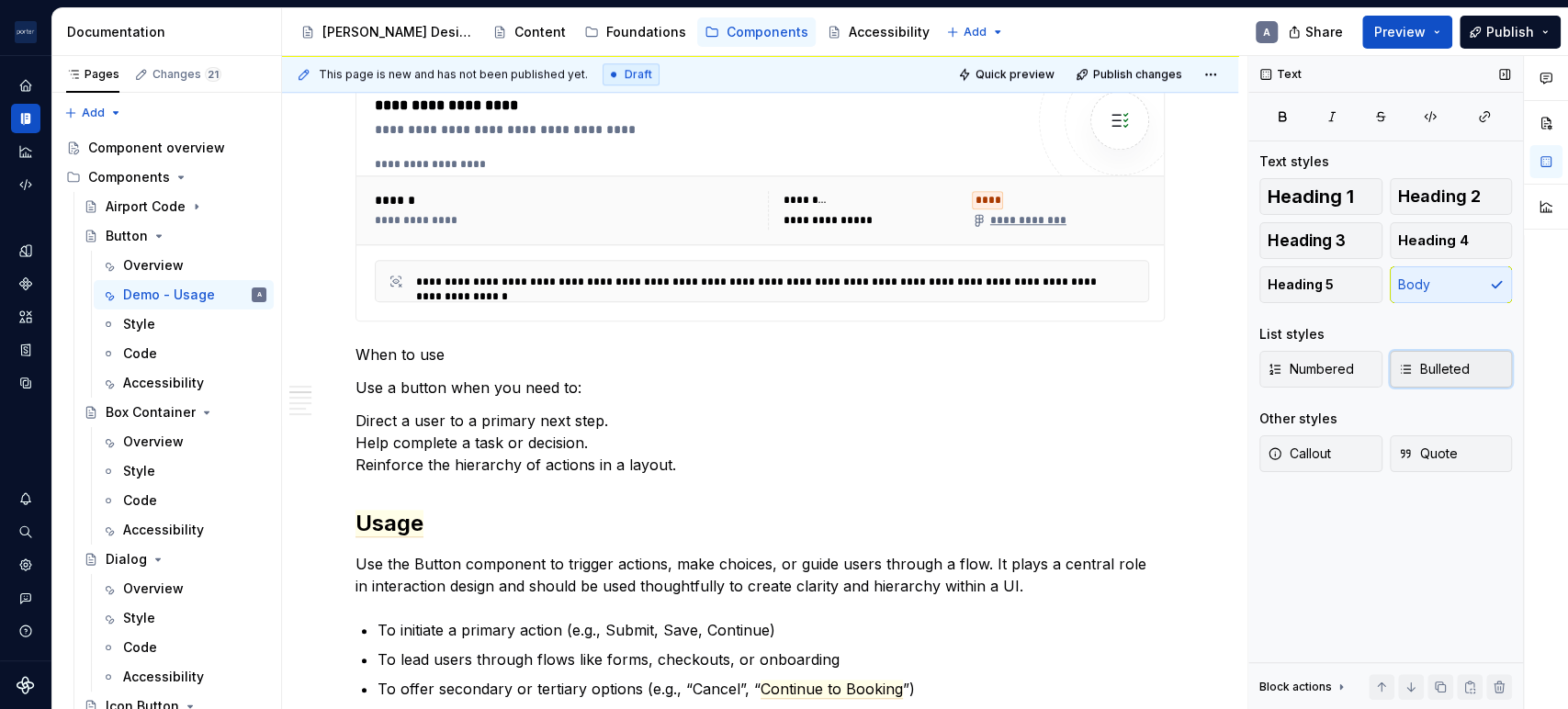
click at [1482, 373] on button "Bulleted" at bounding box center [1451, 369] width 123 height 37
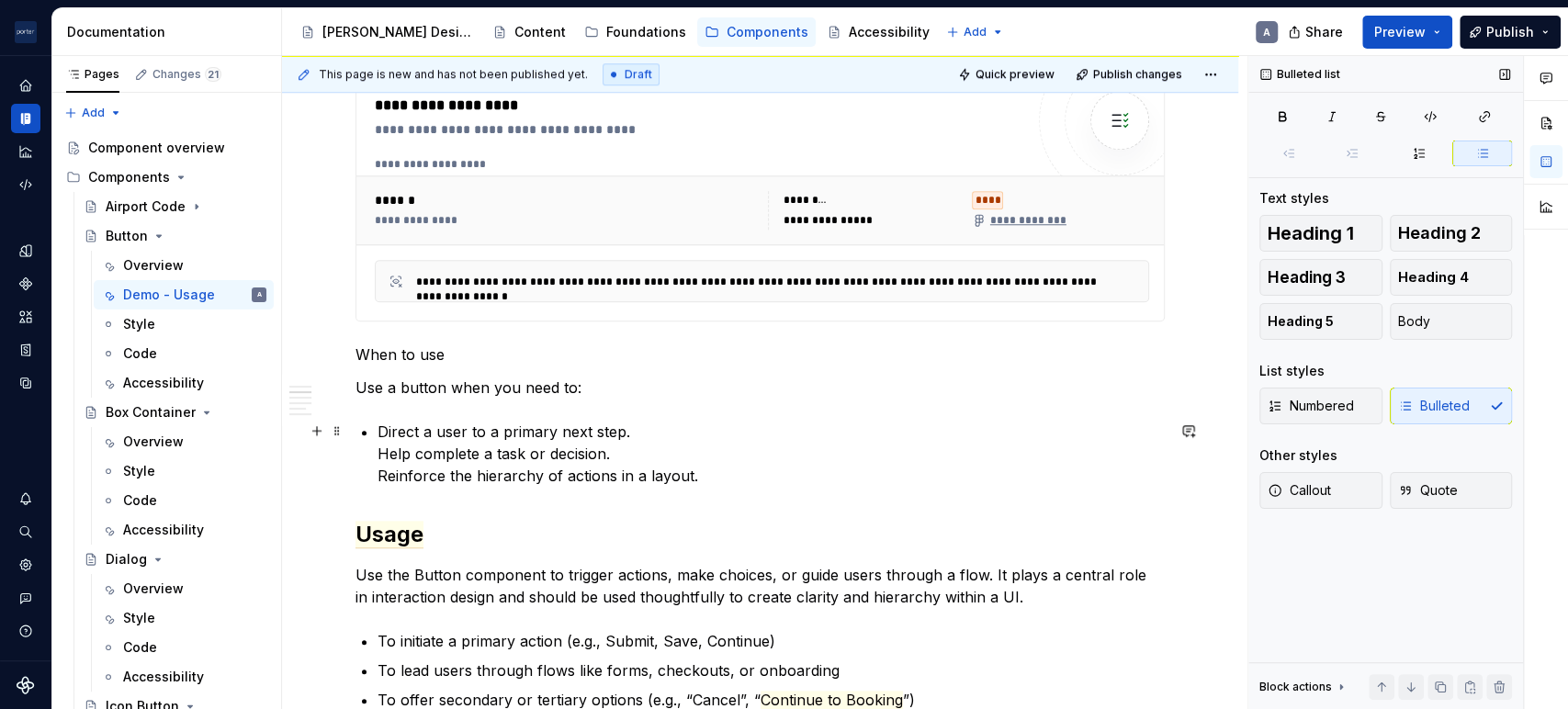
click at [378, 447] on p "Direct a user to a primary next step. Help complete a task or decision. Reinfor…" at bounding box center [771, 454] width 787 height 66
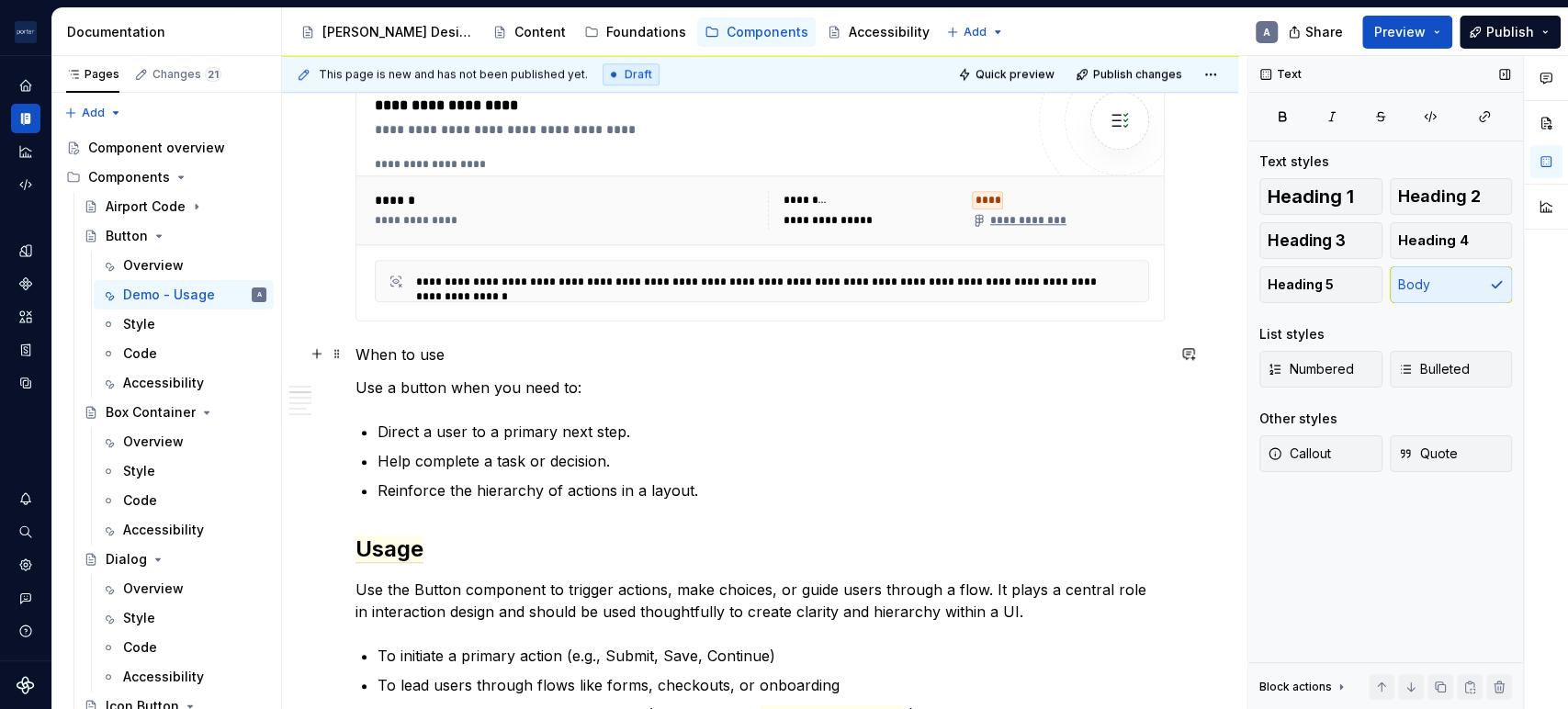
click at [453, 358] on p "When to use" at bounding box center [760, 354] width 810 height 22
click at [1417, 196] on span "Heading 2" at bounding box center [1438, 196] width 82 height 18
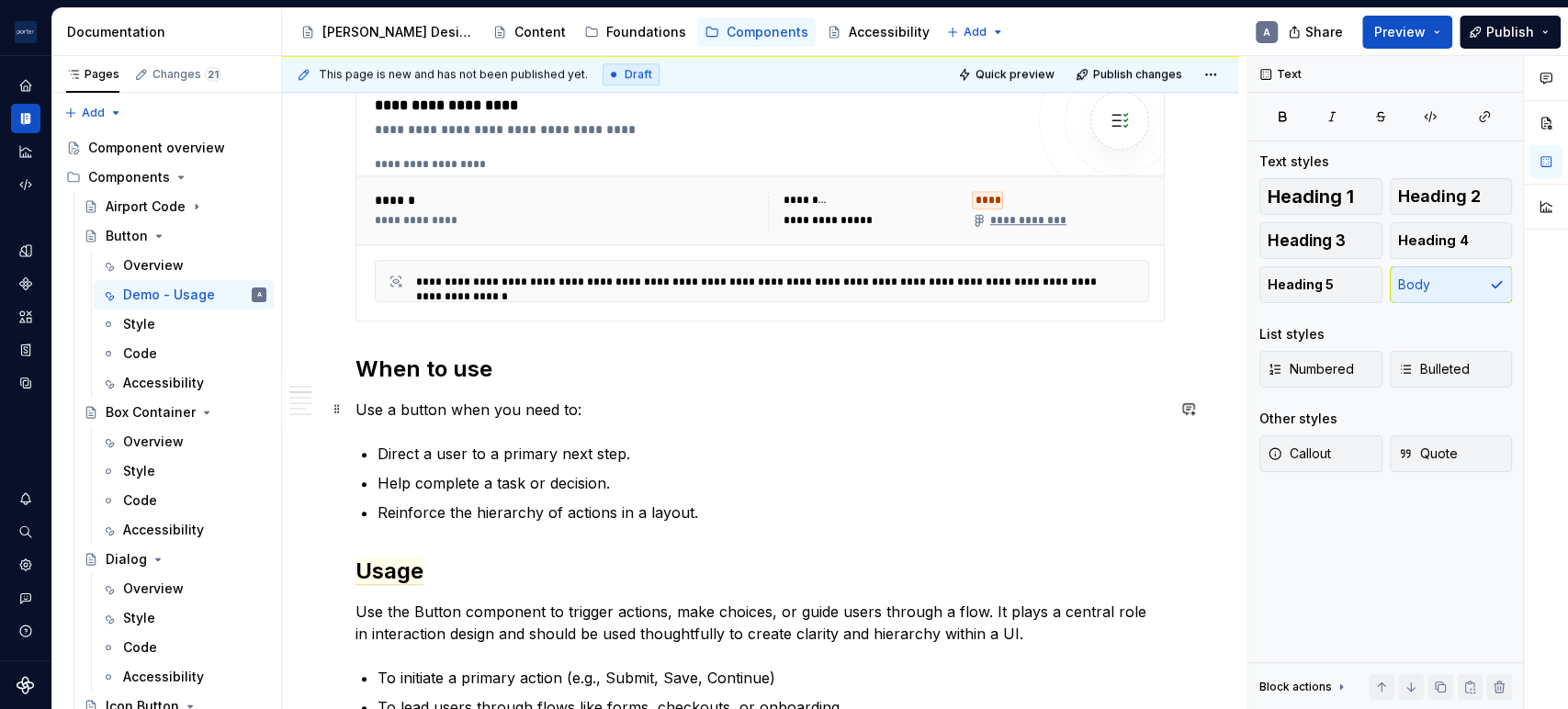
click at [596, 413] on p "Use a button when you need to:" at bounding box center [760, 409] width 810 height 22
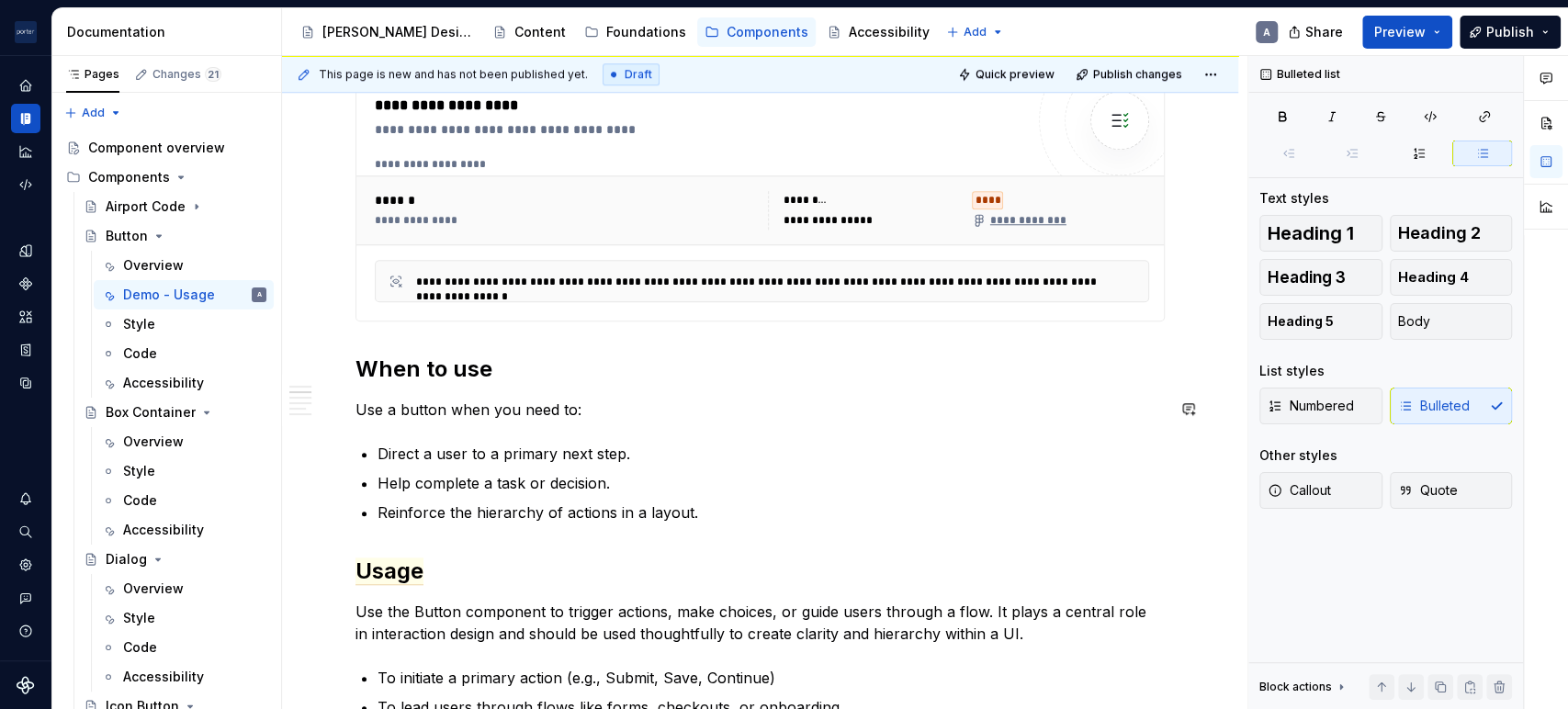
click at [712, 450] on p "Direct a user to a primary next step." at bounding box center [771, 454] width 787 height 22
click at [1050, 377] on h2 "When to use" at bounding box center [760, 369] width 810 height 29
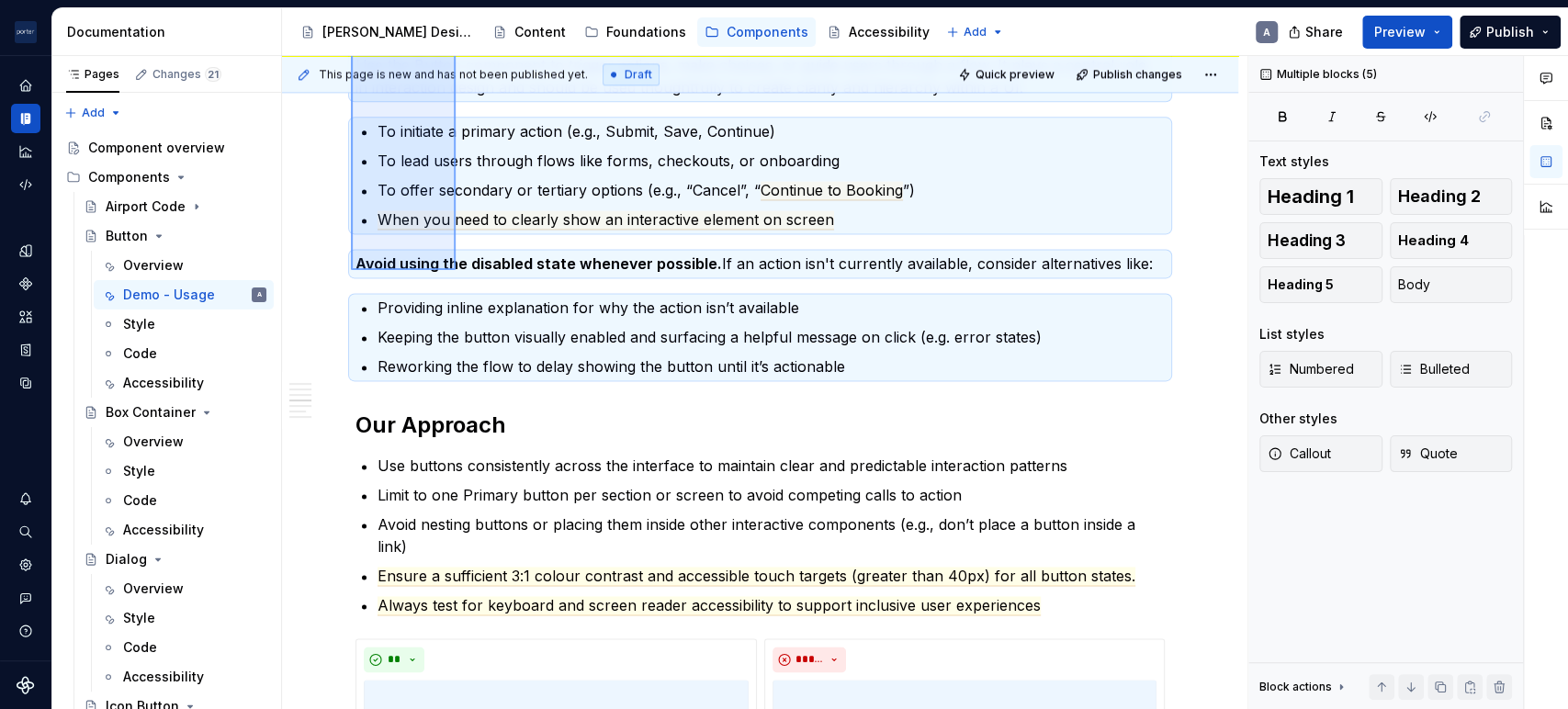
scroll to position [1704, 0]
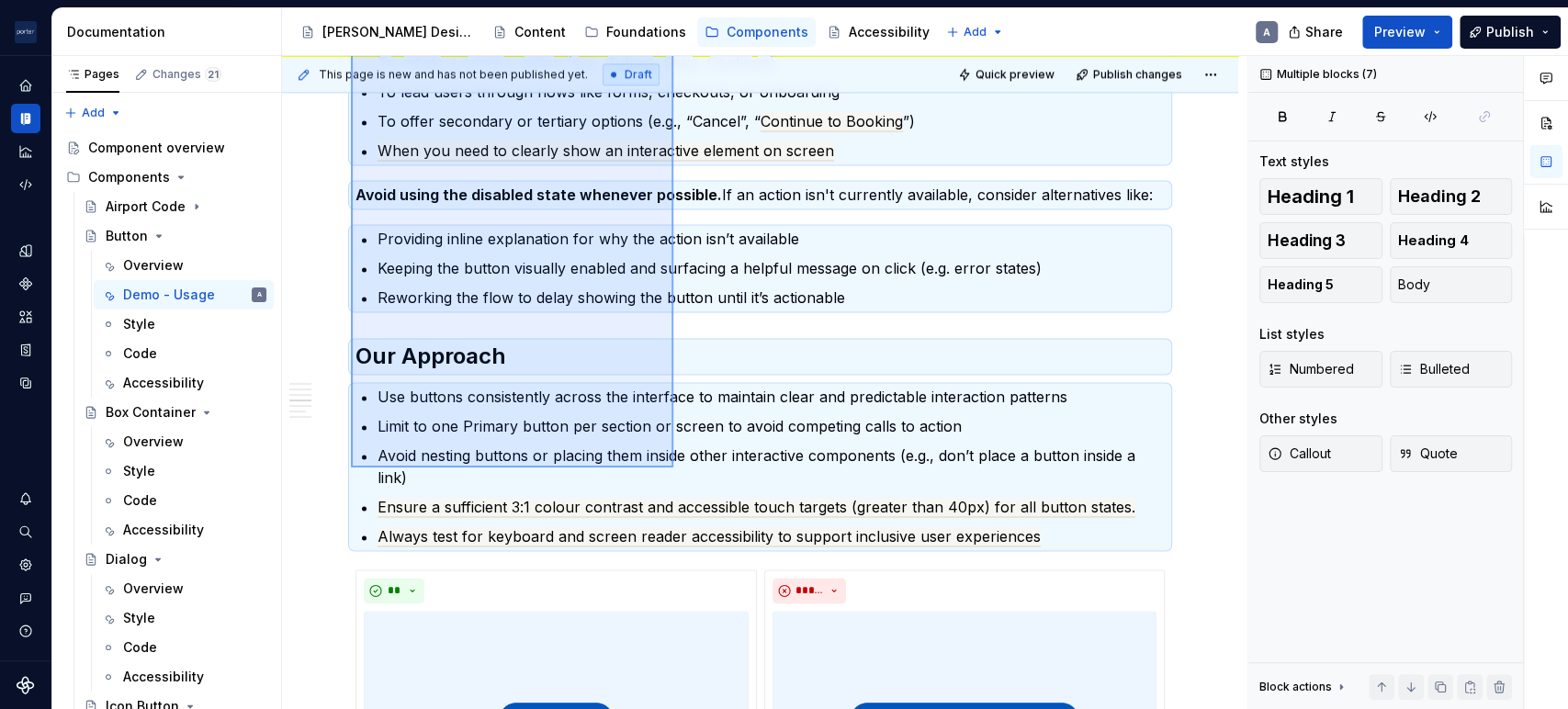
drag, startPoint x: 351, startPoint y: 229, endPoint x: 673, endPoint y: 467, distance: 400.4
click at [673, 467] on div "**********" at bounding box center [765, 383] width 965 height 654
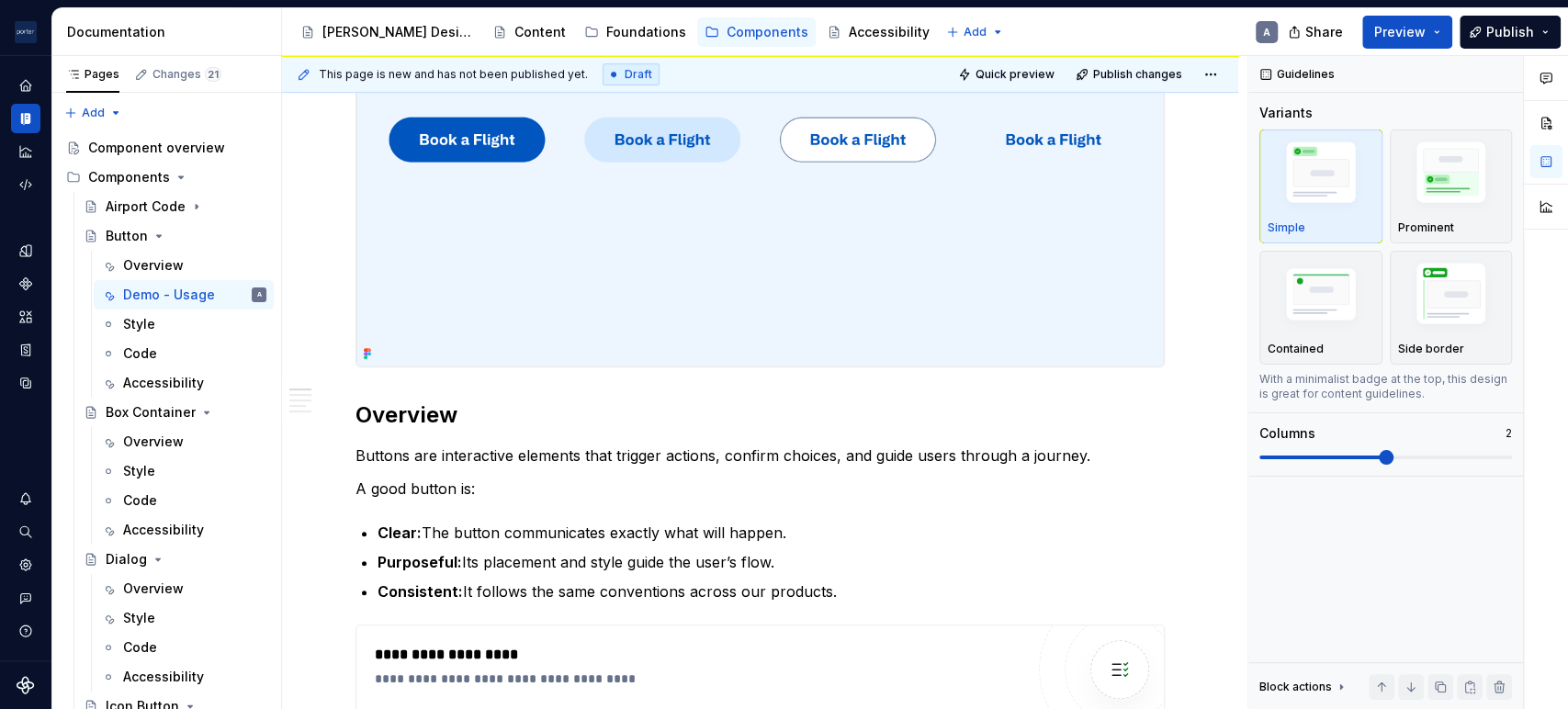
scroll to position [510, 0]
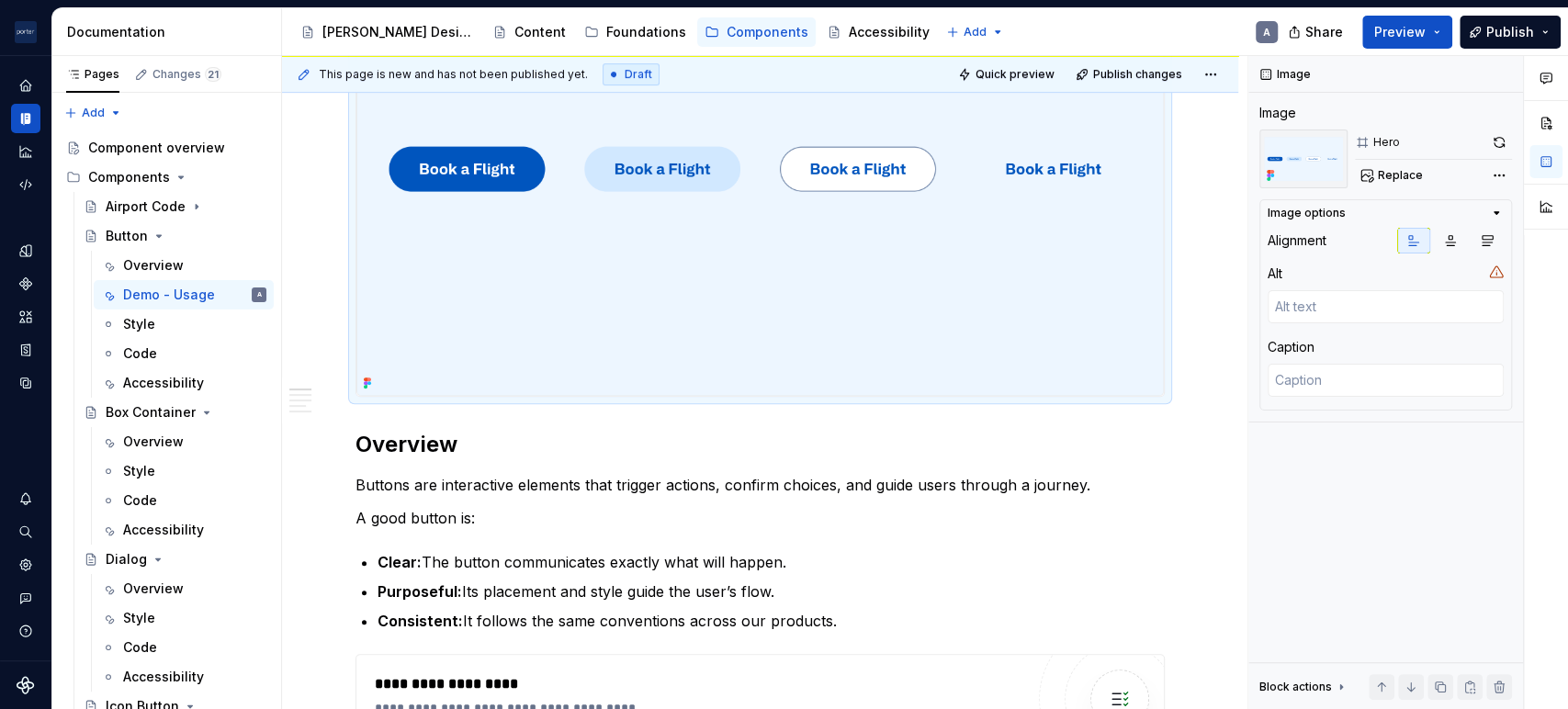
click at [633, 162] on img at bounding box center [759, 168] width 808 height 454
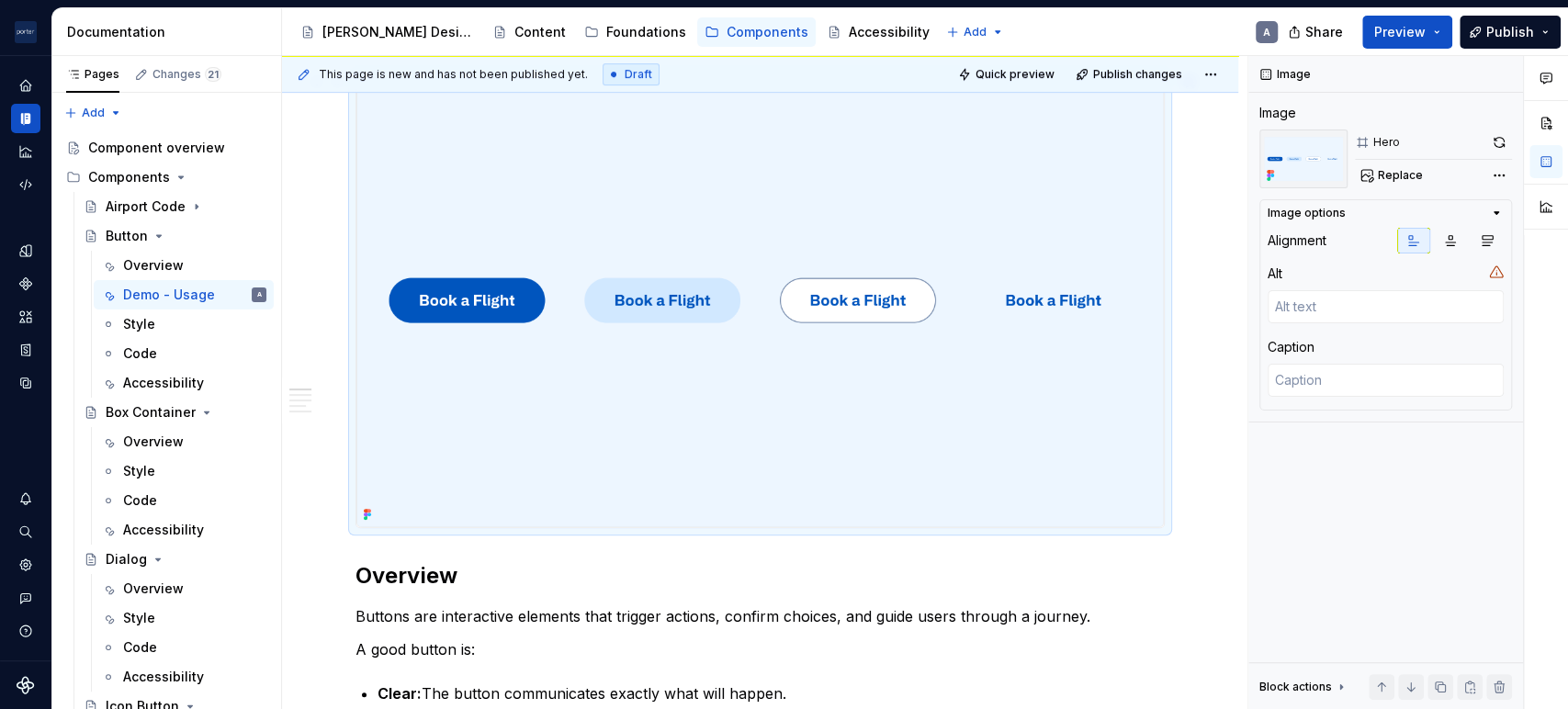
scroll to position [340, 0]
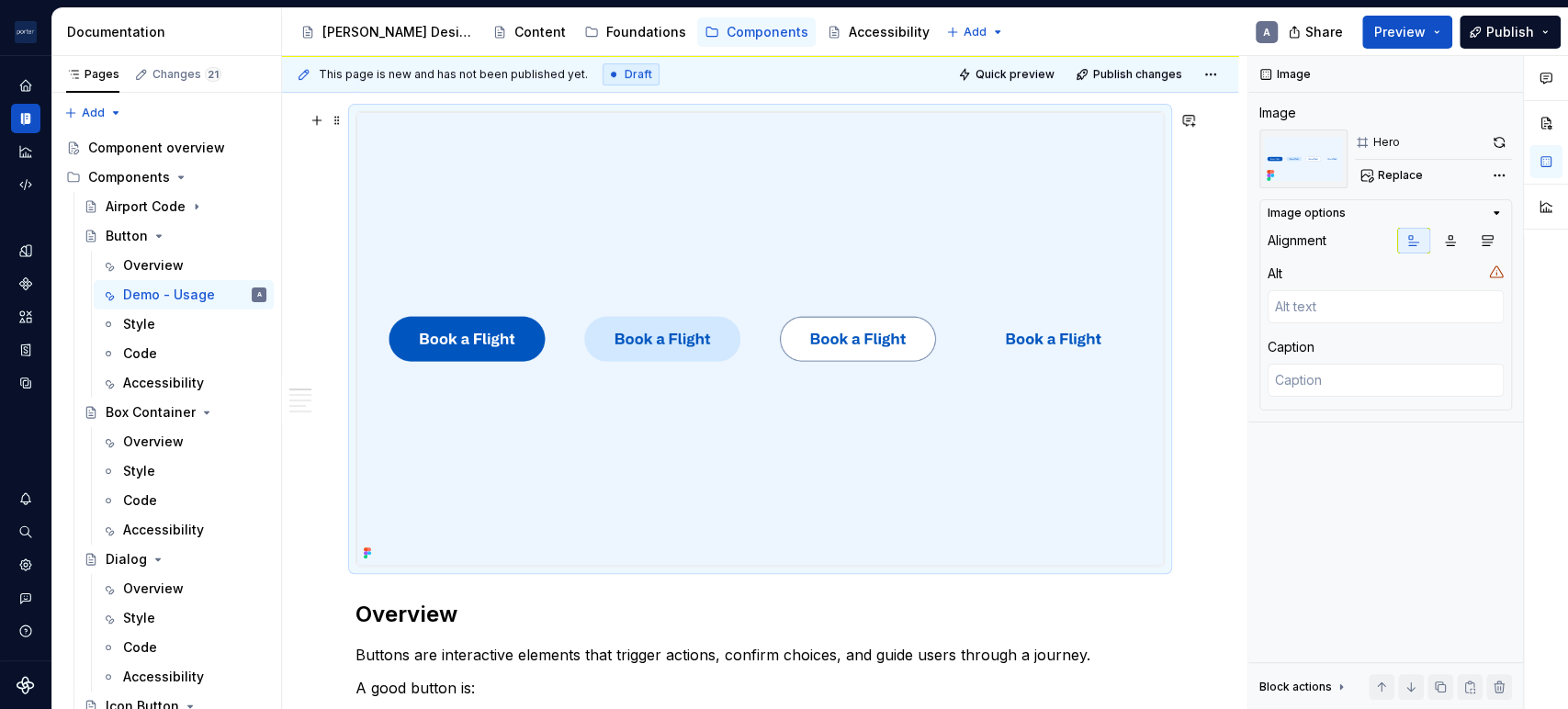
click at [940, 304] on img at bounding box center [759, 339] width 808 height 454
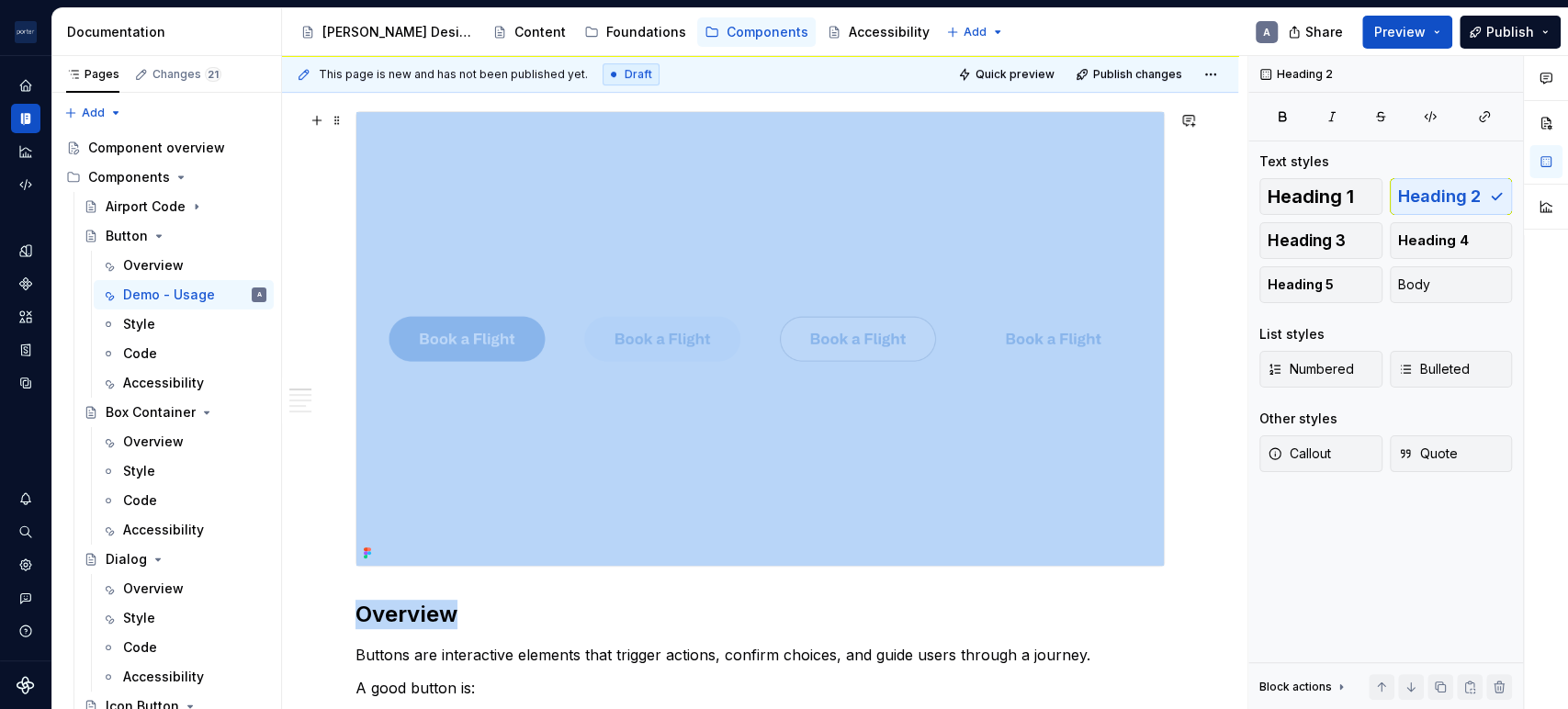
drag, startPoint x: 770, startPoint y: 576, endPoint x: 761, endPoint y: 480, distance: 96.4
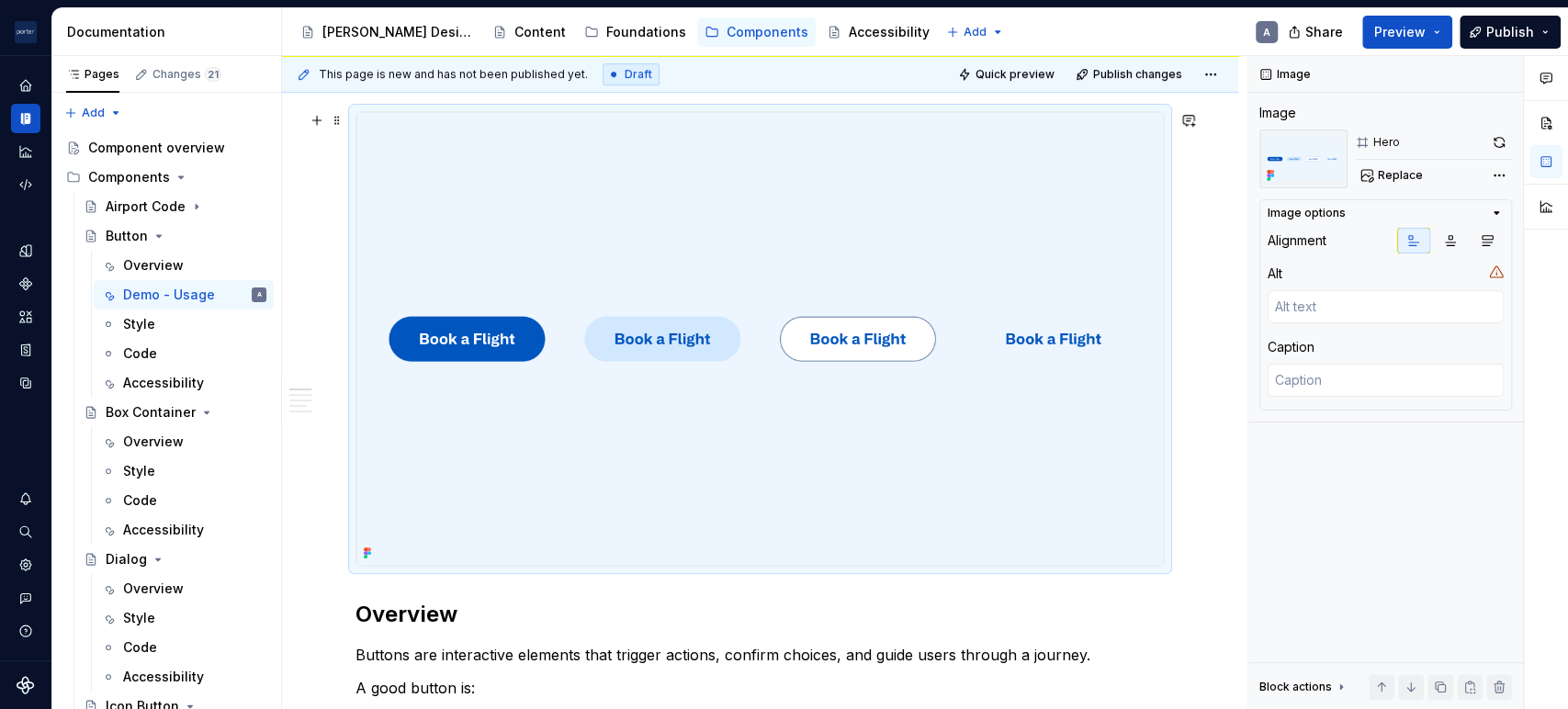
click at [860, 452] on img at bounding box center [759, 339] width 808 height 454
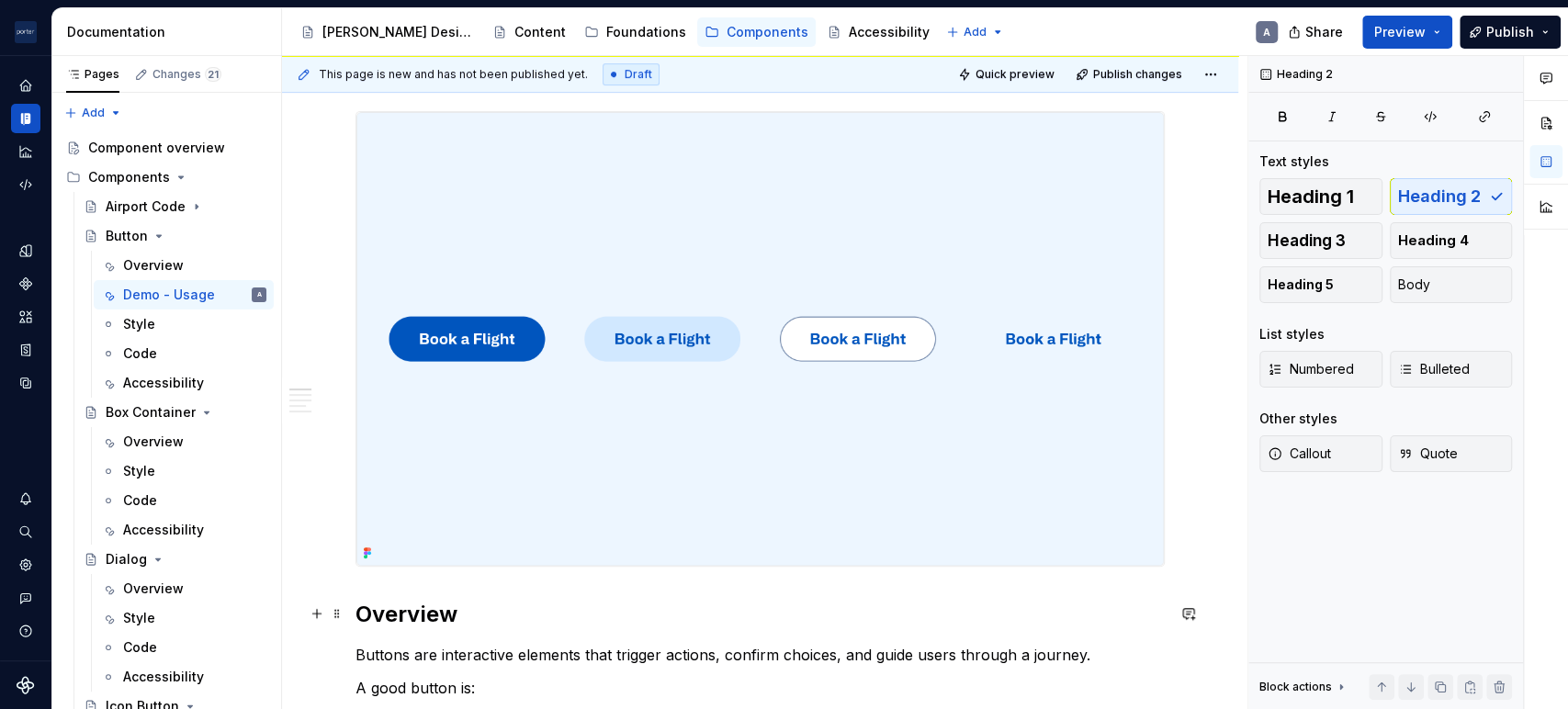
click at [735, 628] on h2 "Overview" at bounding box center [760, 614] width 810 height 29
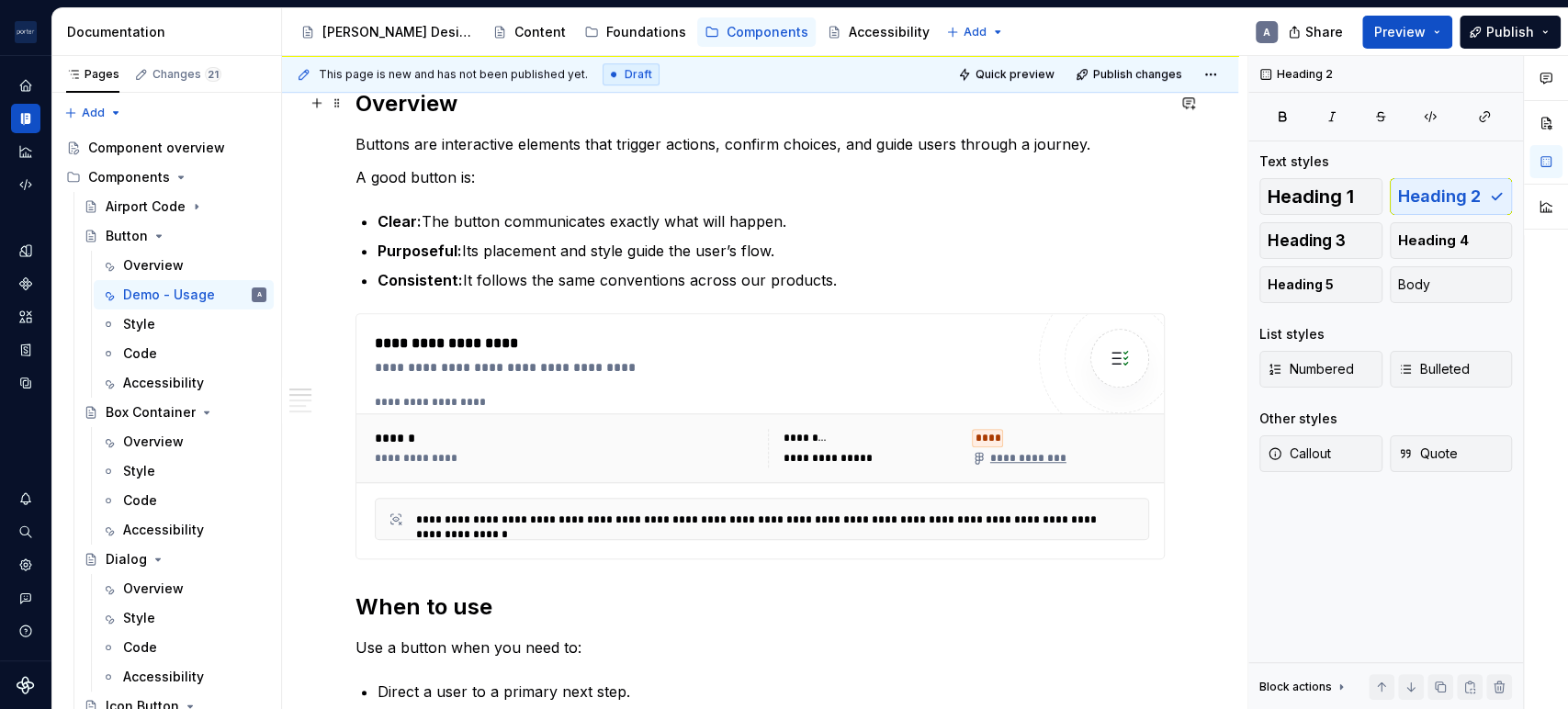
scroll to position [813, 0]
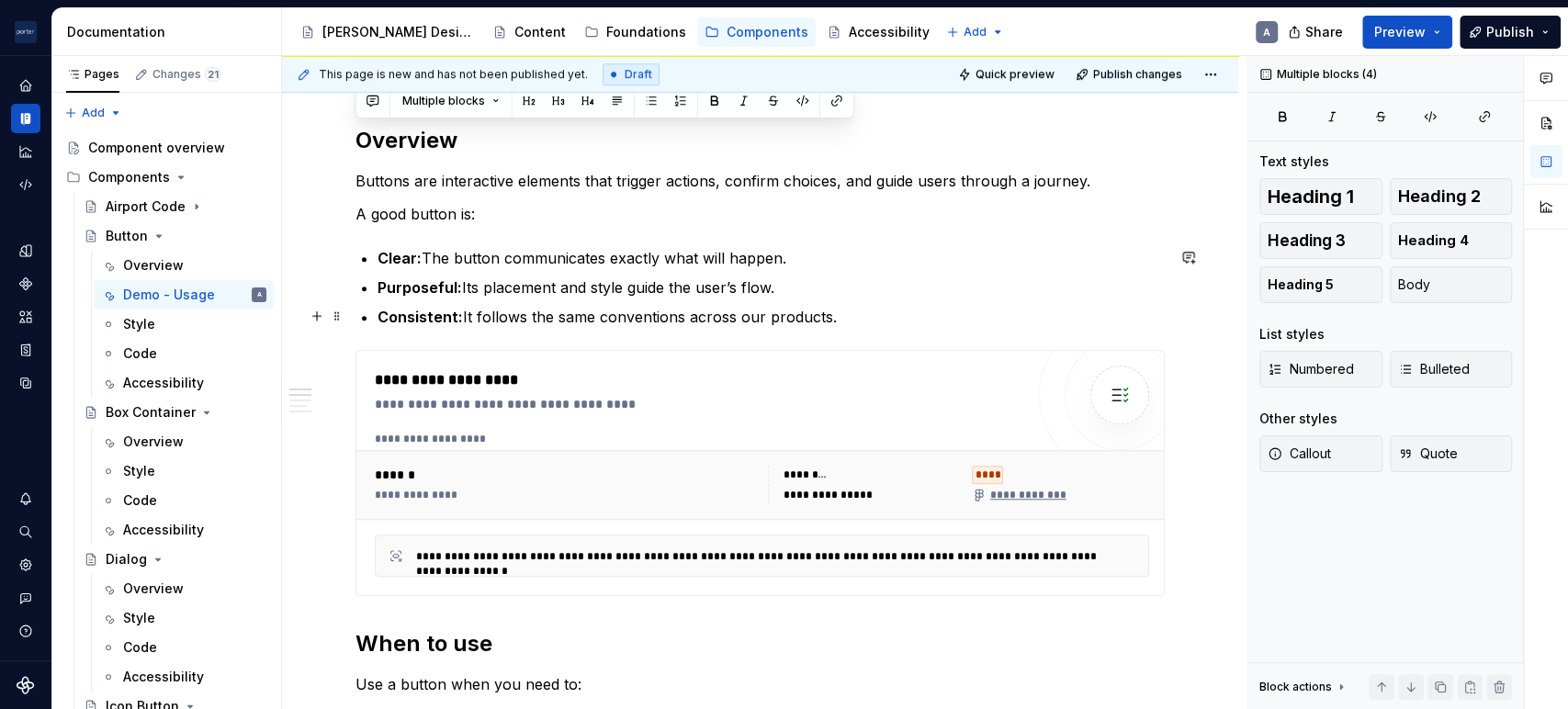
drag, startPoint x: 356, startPoint y: 110, endPoint x: 913, endPoint y: 319, distance: 594.9
copy div "Overview Buttons are interactive elements that trigger actions, confirm choices…"
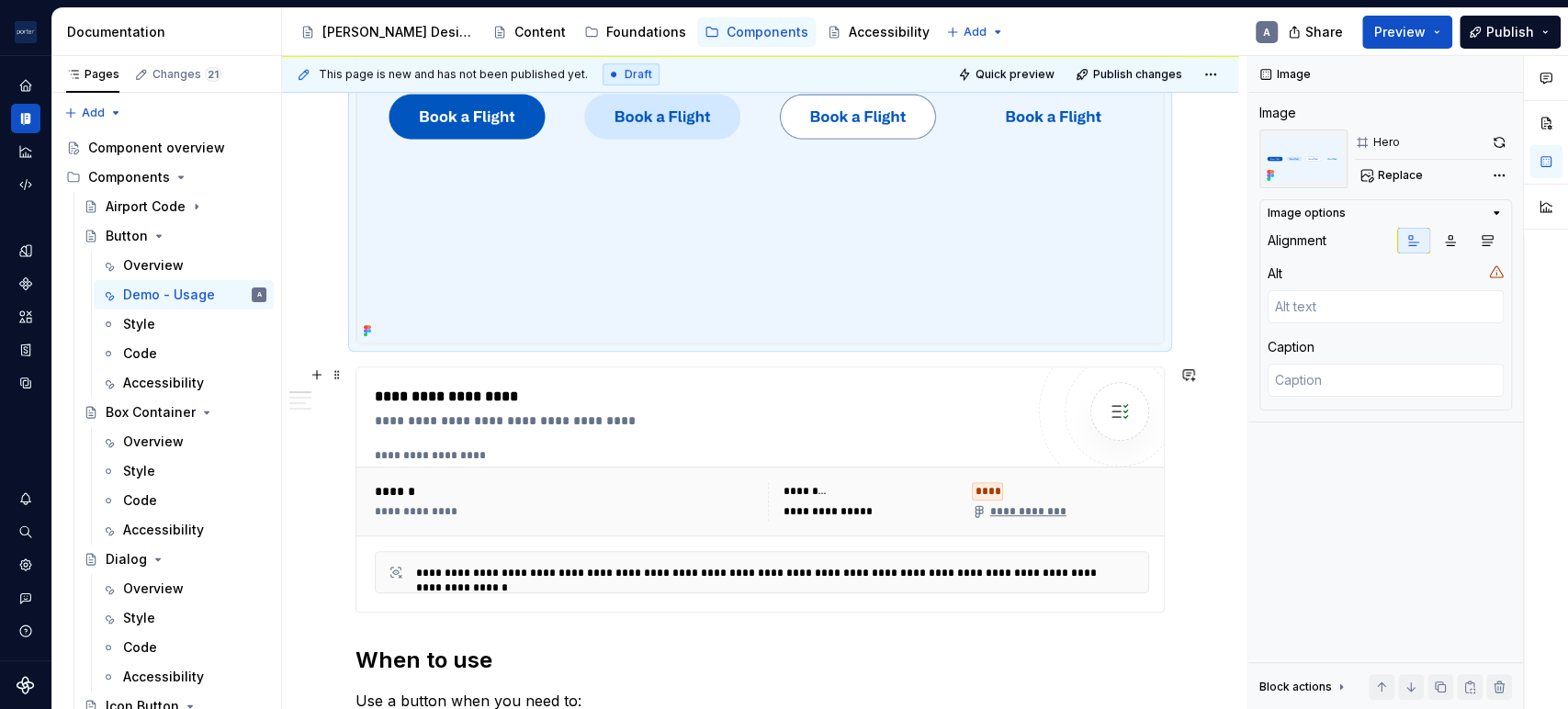
scroll to position [735, 0]
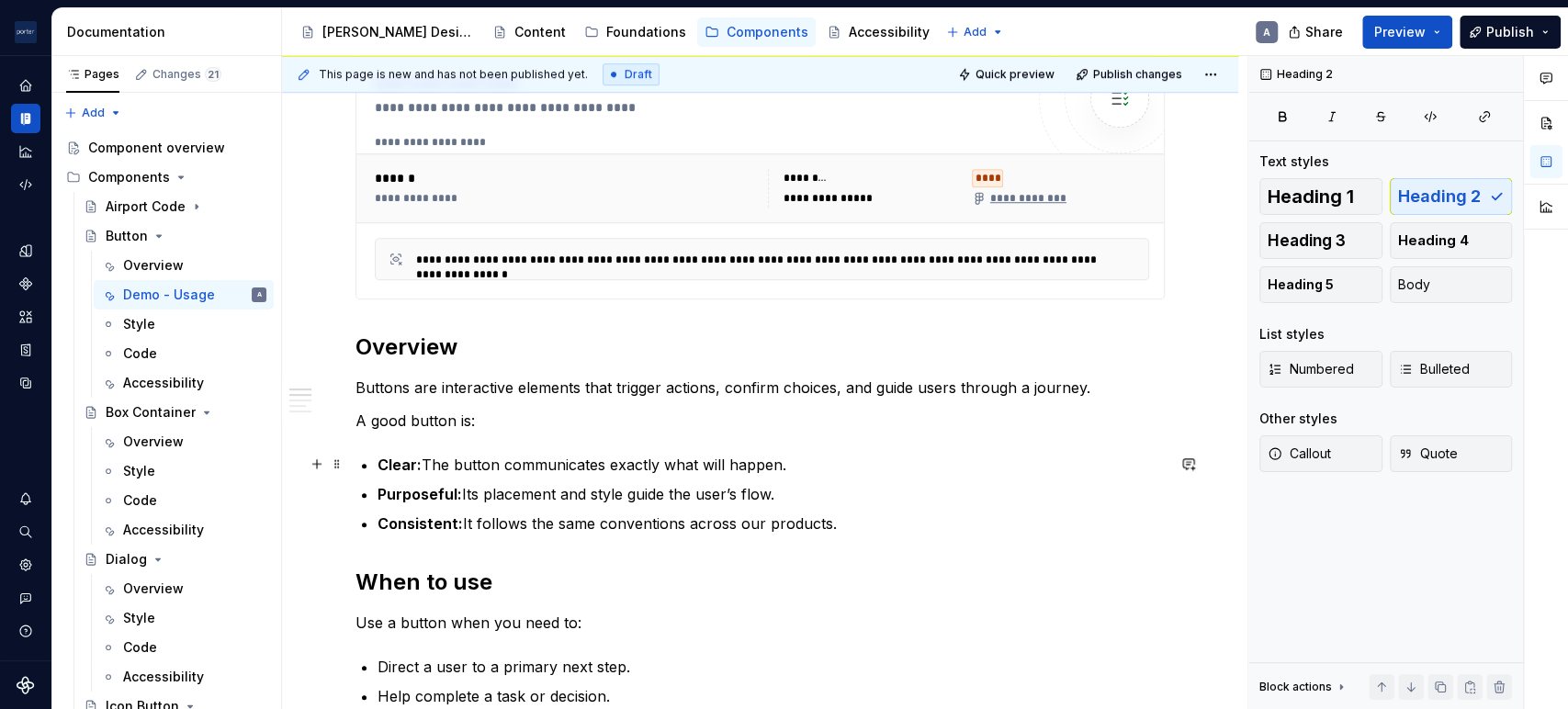
scroll to position [904, 0]
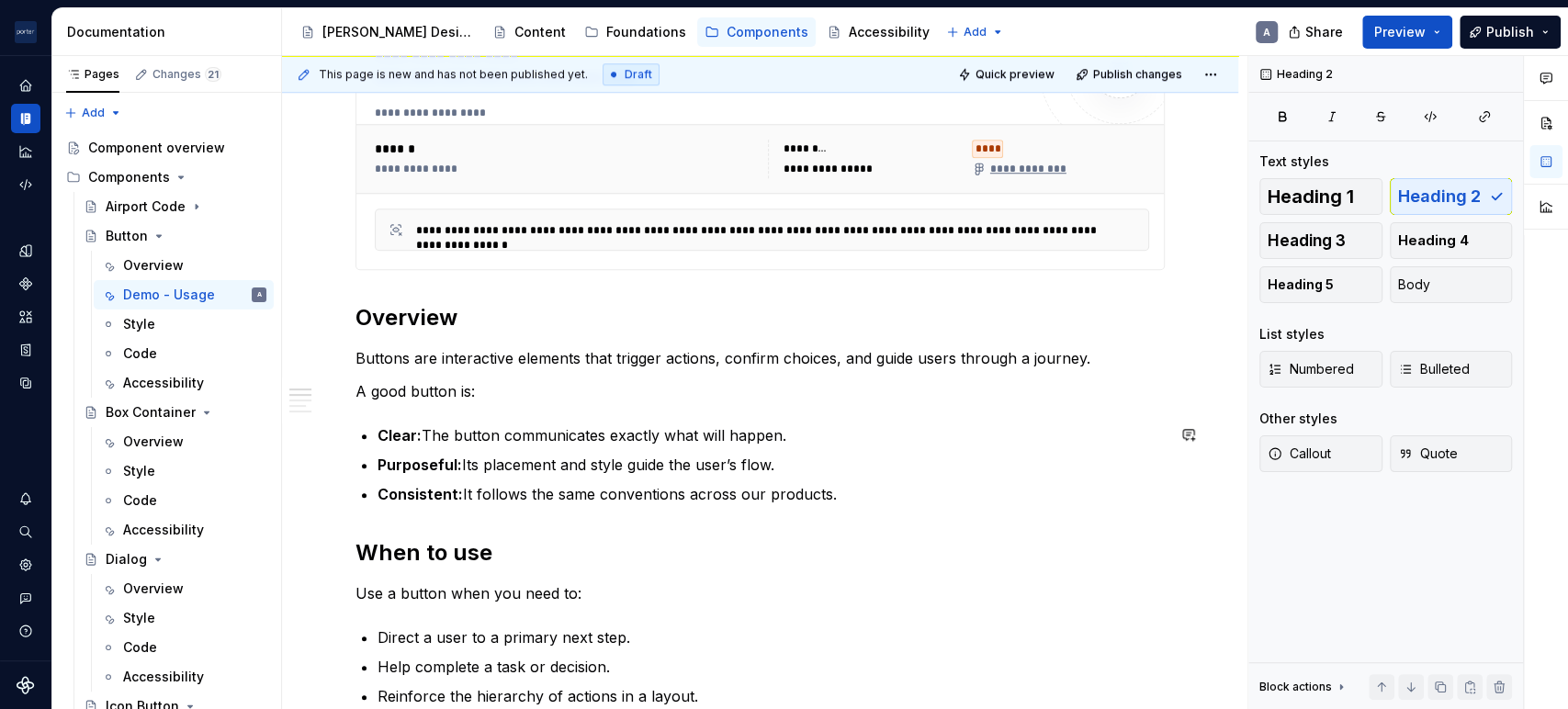
click at [436, 319] on h2 "Overview" at bounding box center [760, 317] width 810 height 29
click at [487, 549] on h2 "When to use" at bounding box center [760, 553] width 810 height 29
click at [436, 320] on h2 "Overview" at bounding box center [760, 317] width 810 height 29
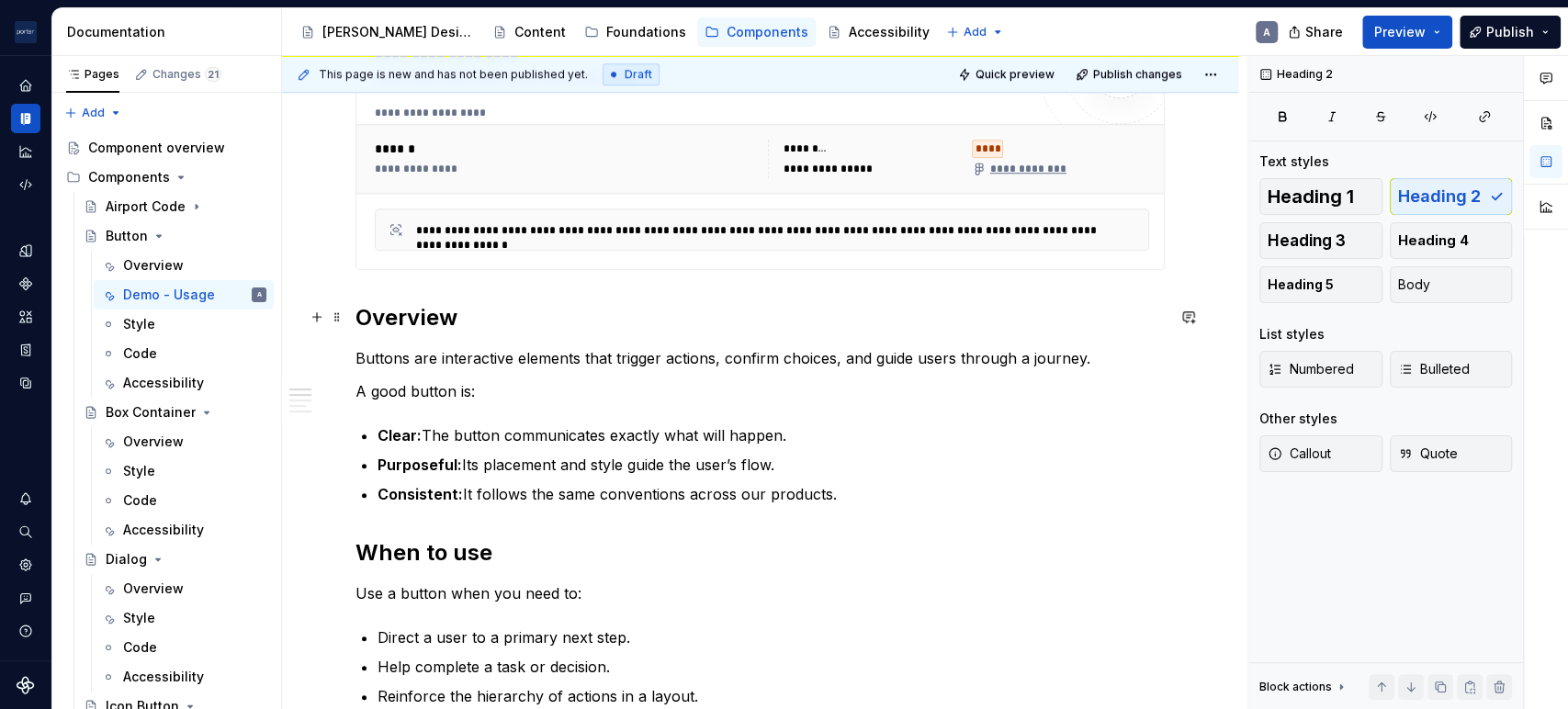
click at [436, 320] on h2 "Overview" at bounding box center [760, 317] width 810 height 29
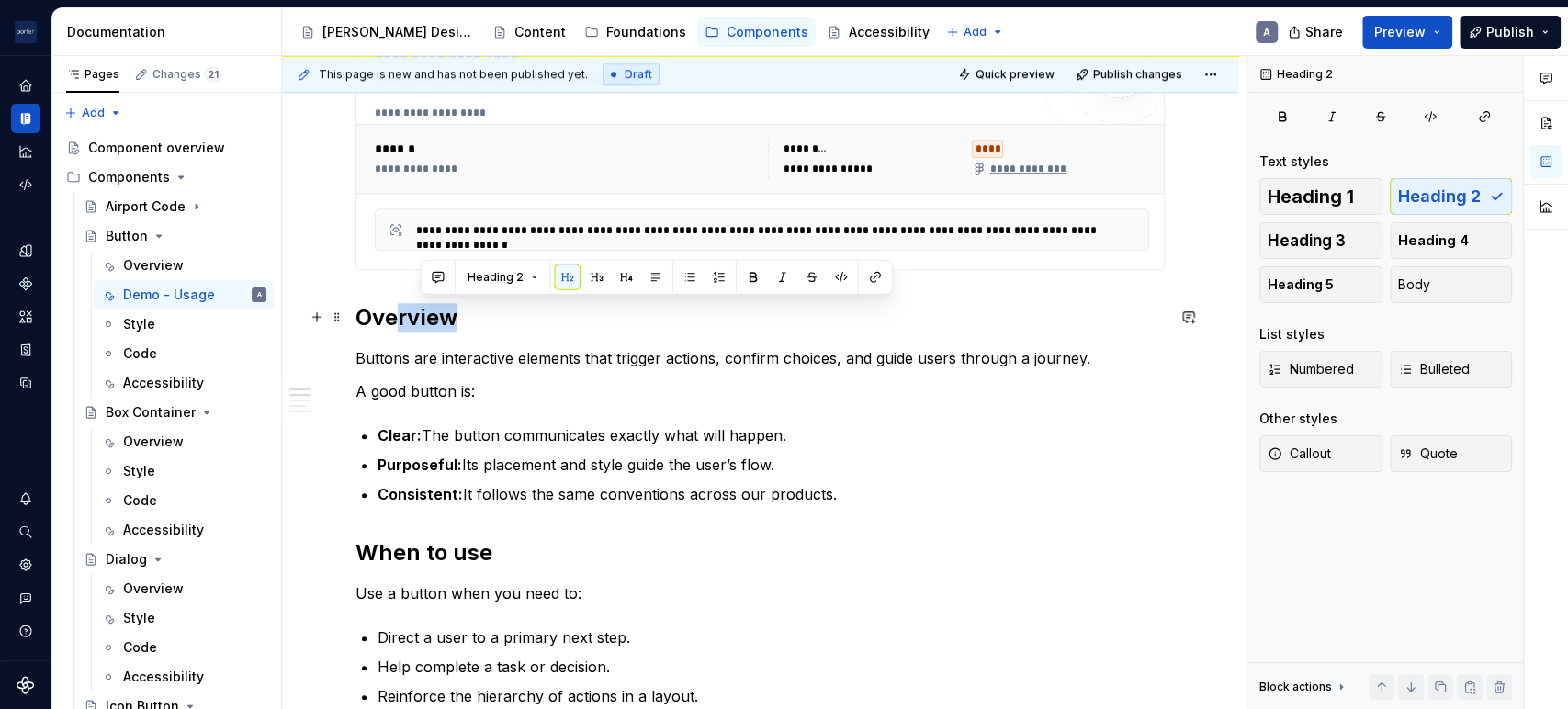
drag, startPoint x: 467, startPoint y: 313, endPoint x: 400, endPoint y: 313, distance: 67.0
click at [400, 313] on h2 "Overview" at bounding box center [760, 317] width 810 height 29
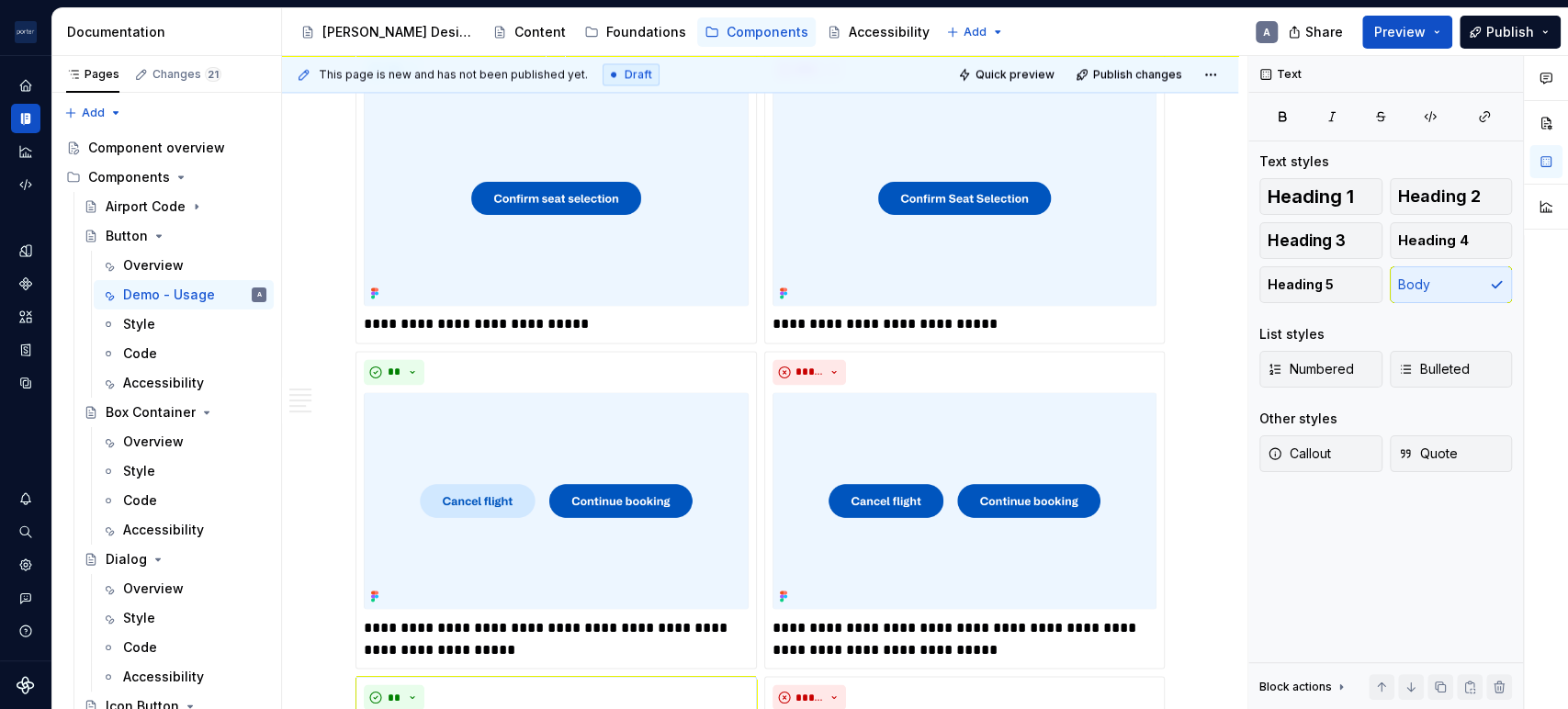
scroll to position [2095, 0]
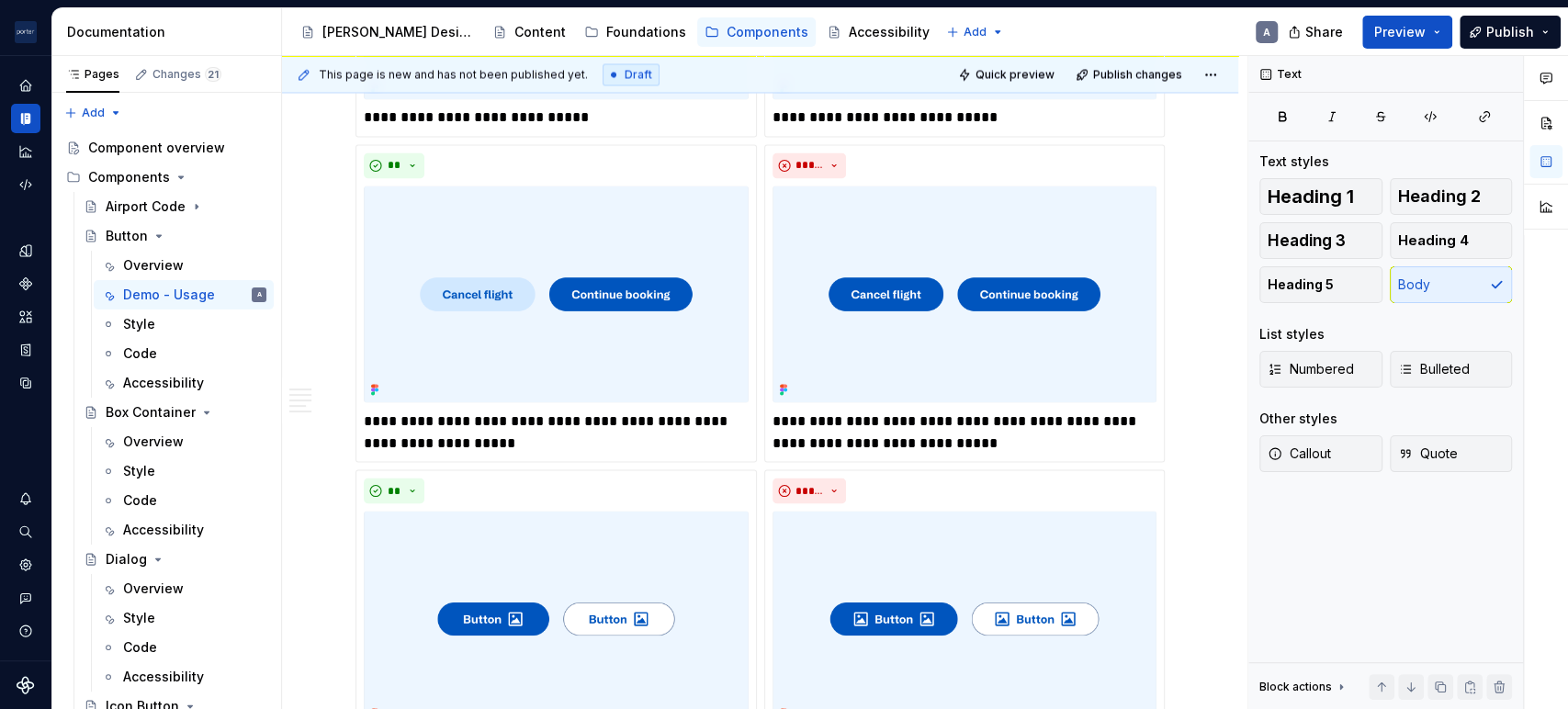
type textarea "*"
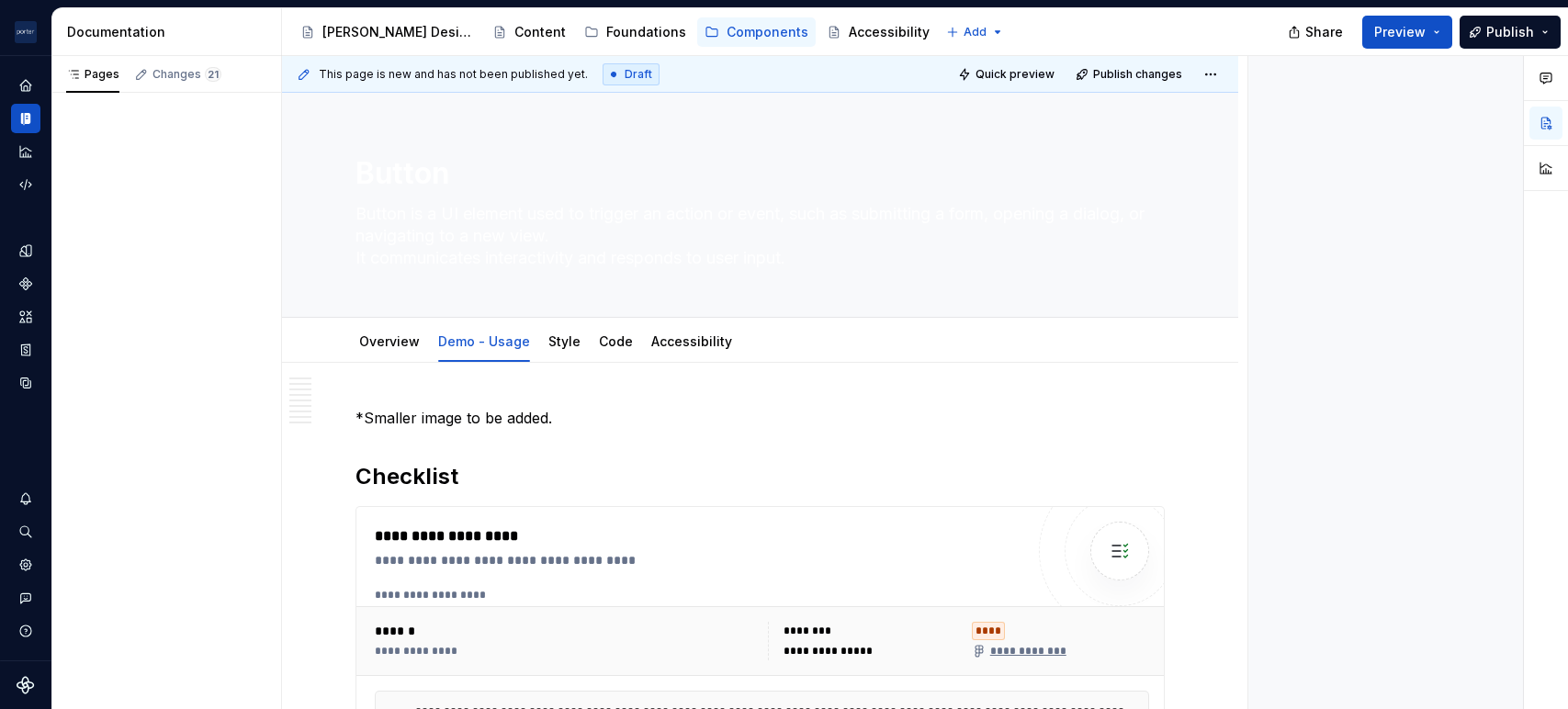
type textarea "*"
